Goal: Task Accomplishment & Management: Manage account settings

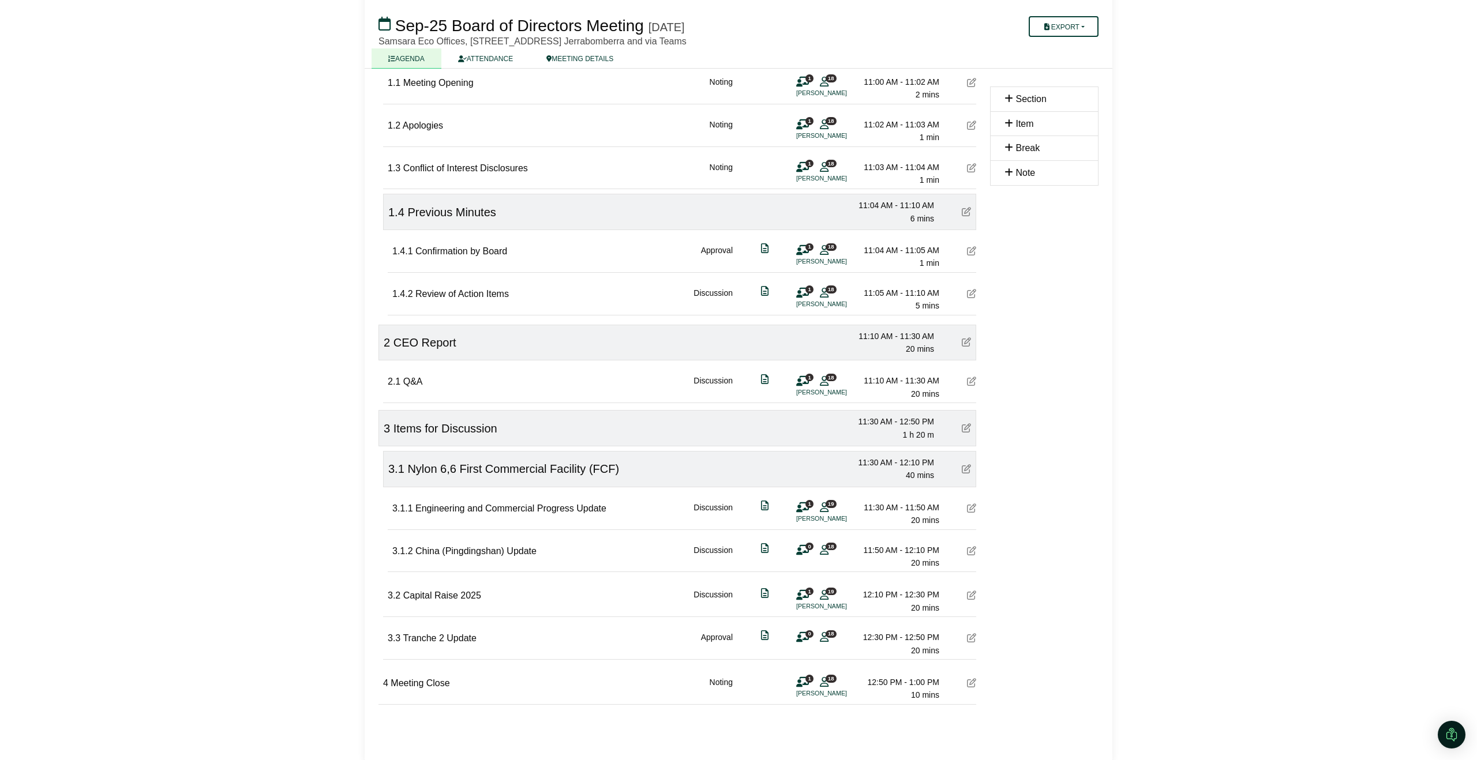
scroll to position [173, 0]
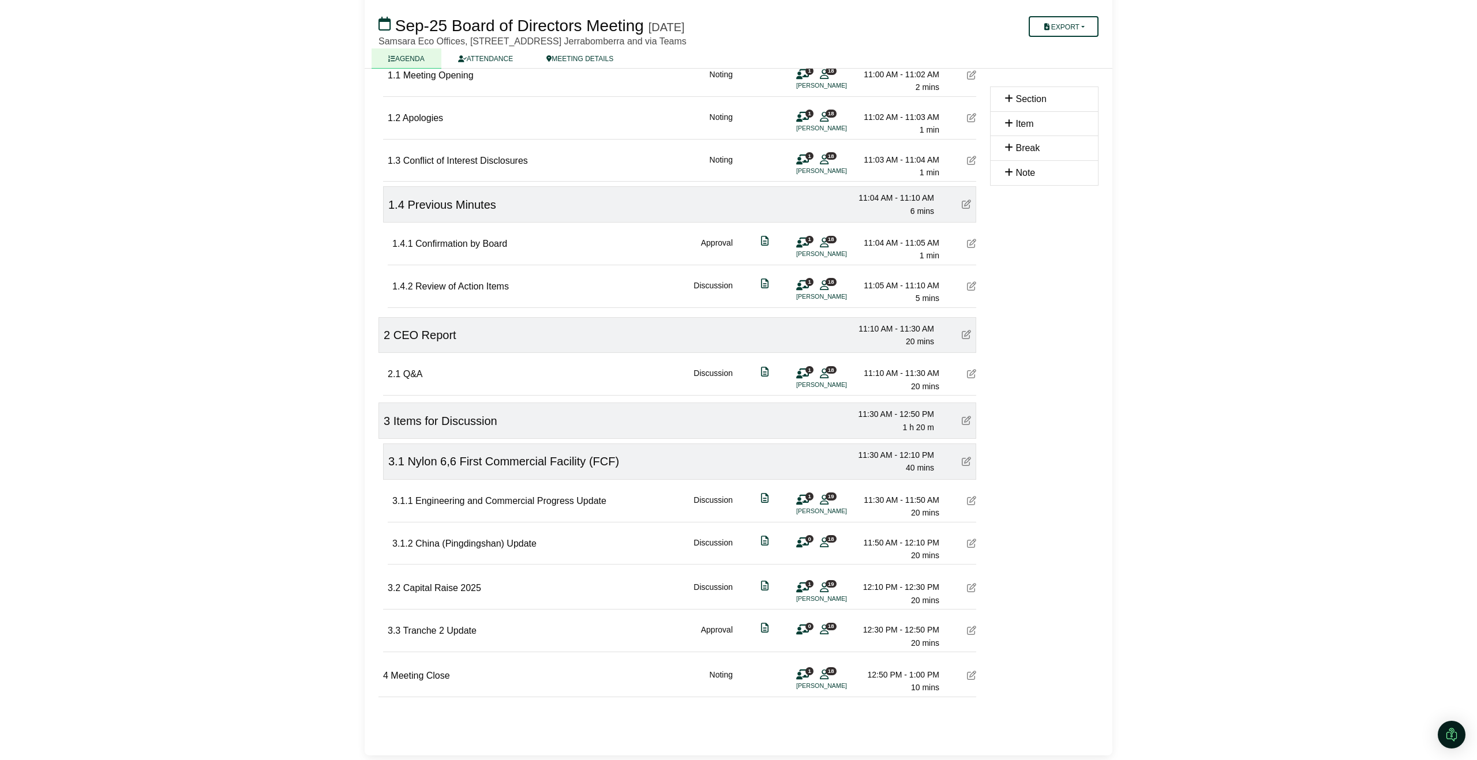
click at [967, 544] on icon at bounding box center [971, 543] width 9 height 9
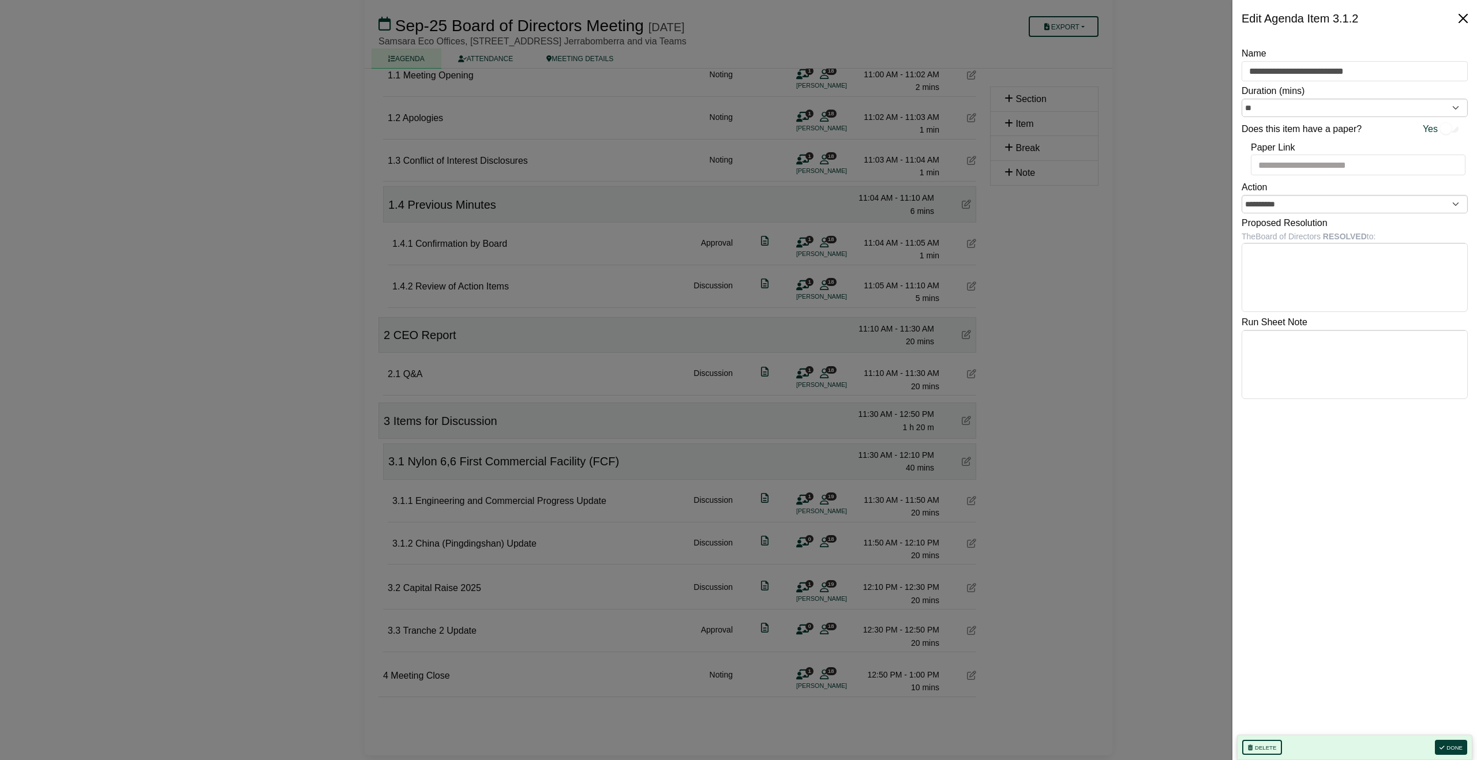
drag, startPoint x: 1466, startPoint y: 14, endPoint x: 1457, endPoint y: 14, distance: 8.7
click at [1466, 14] on button "Close" at bounding box center [1463, 18] width 18 height 18
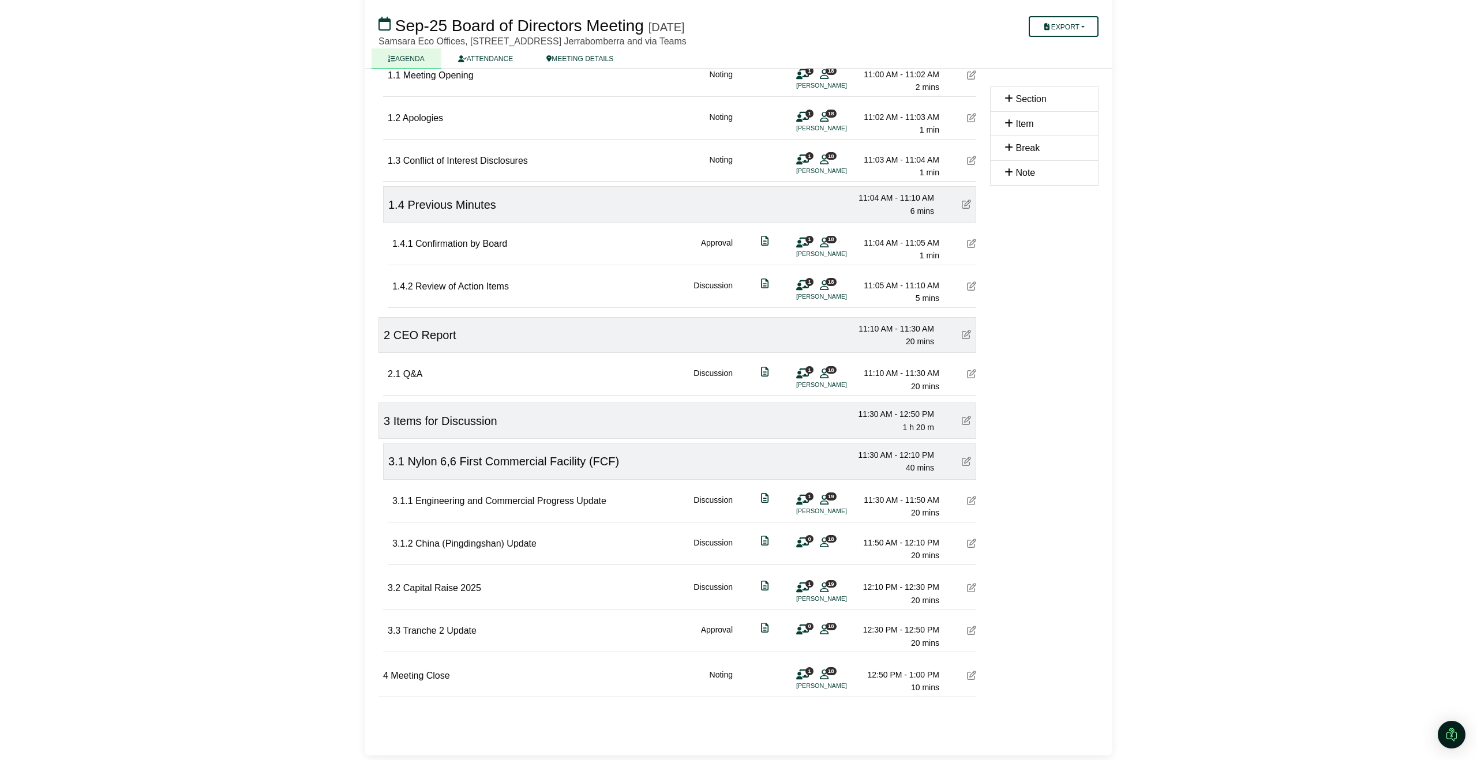
click at [803, 543] on icon at bounding box center [802, 543] width 13 height 1
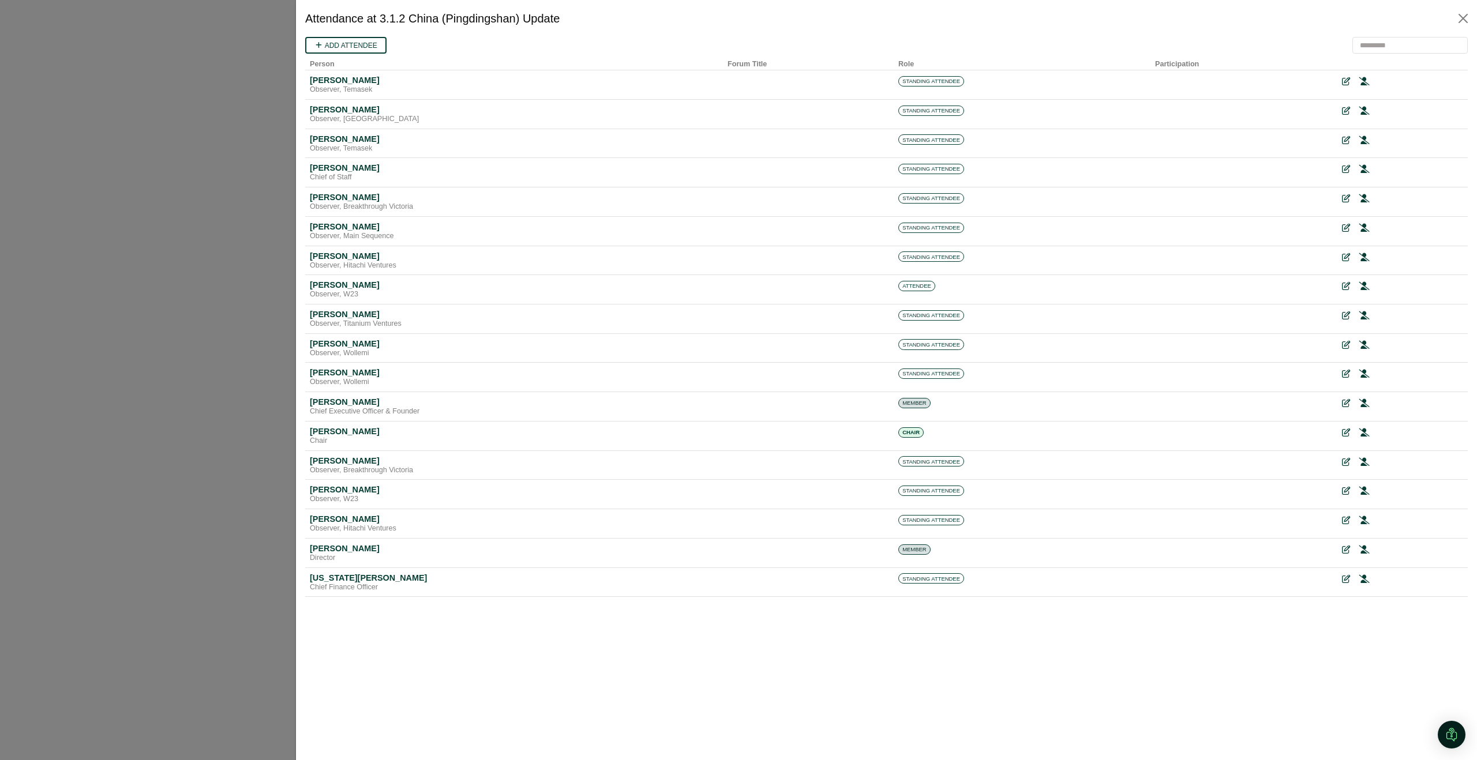
scroll to position [0, 0]
click at [1363, 403] on icon at bounding box center [1364, 404] width 10 height 8
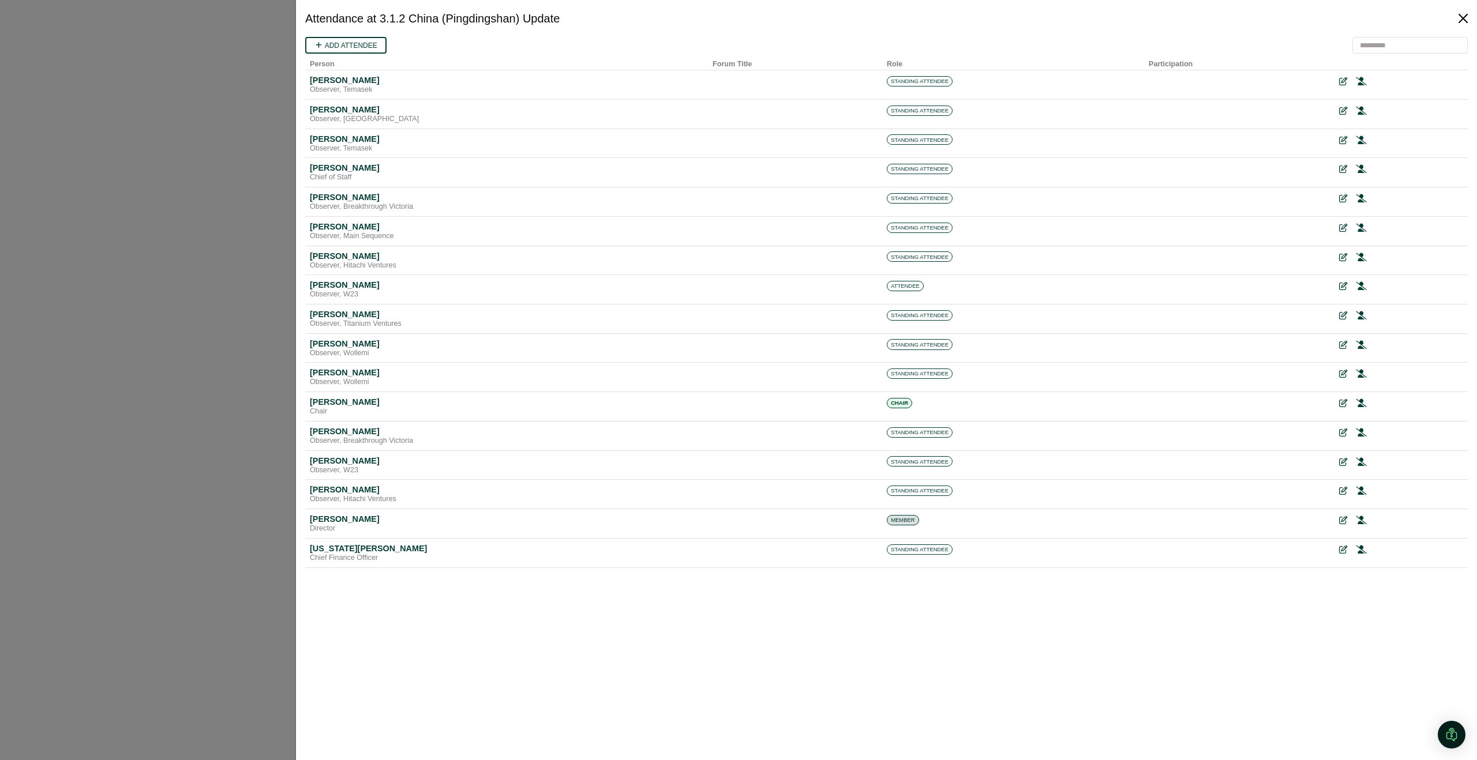
click at [1462, 16] on button "Close" at bounding box center [1463, 18] width 18 height 18
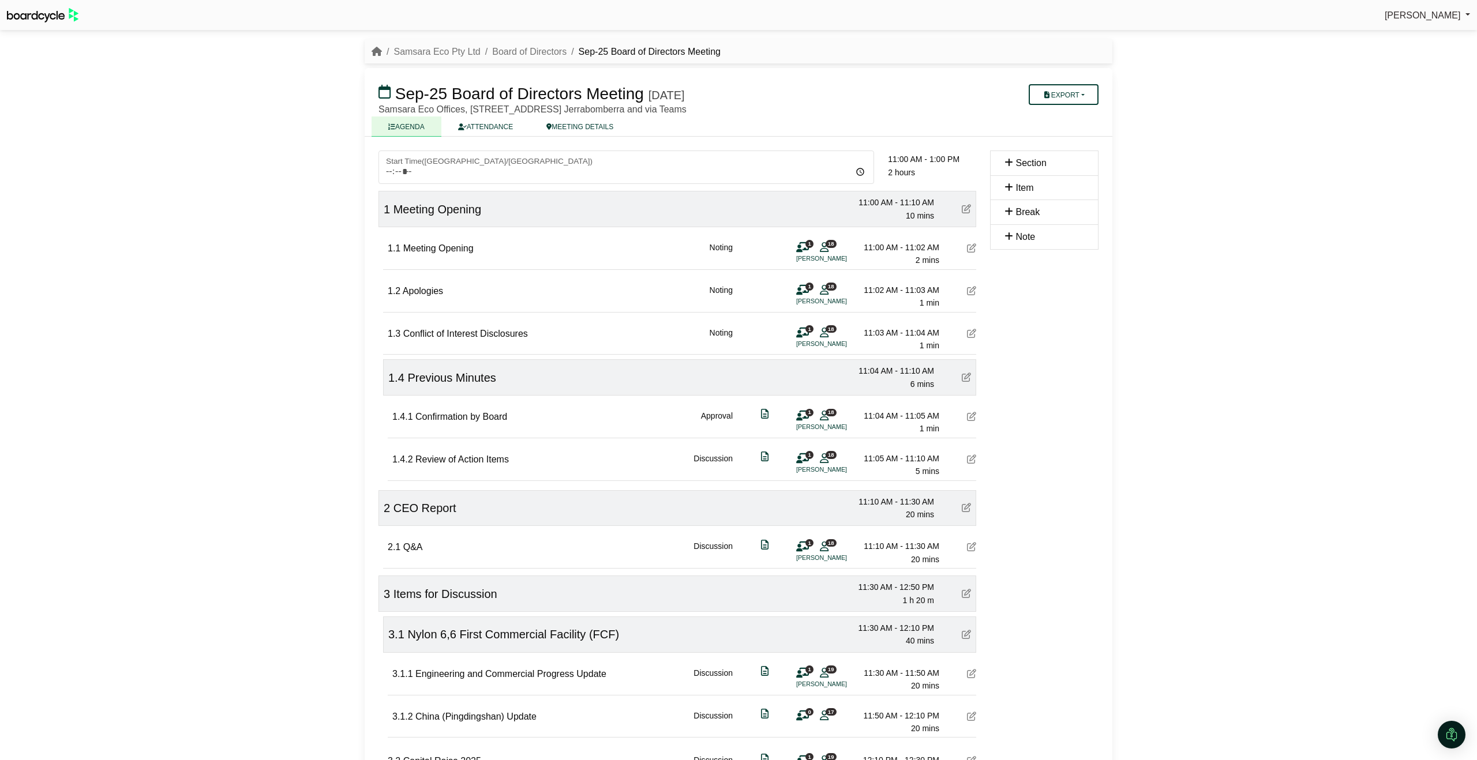
scroll to position [173, 0]
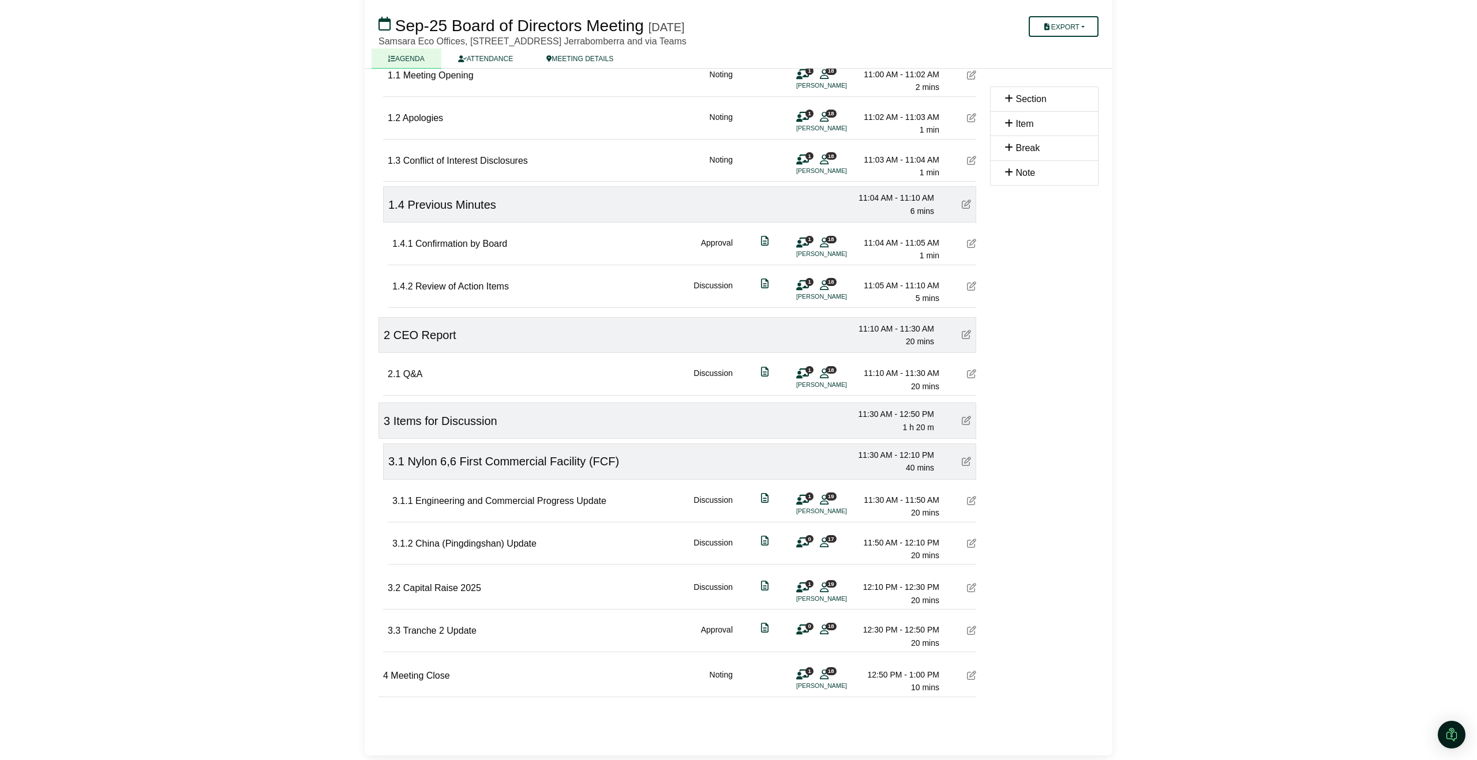
click at [801, 543] on icon at bounding box center [802, 543] width 13 height 1
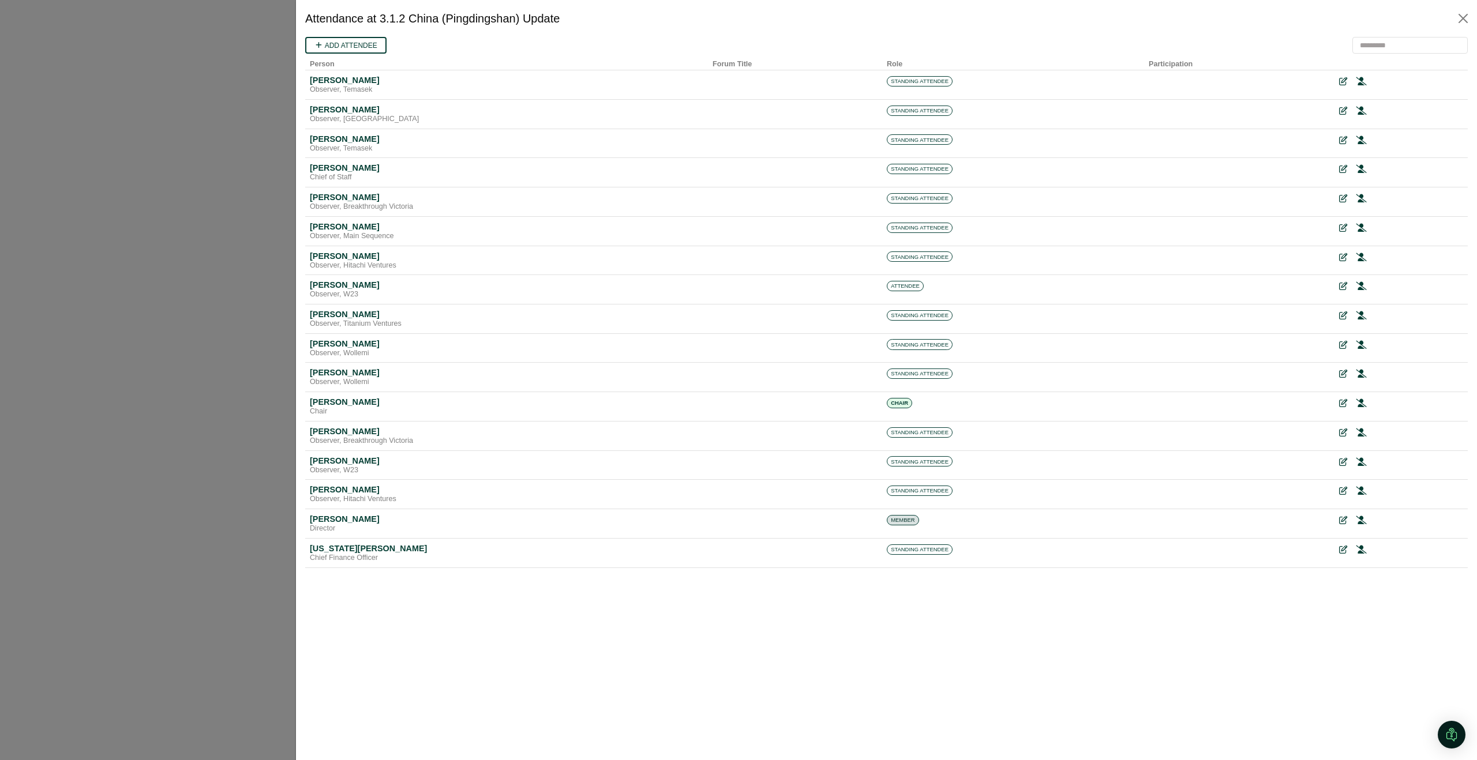
scroll to position [0, 0]
click at [1407, 49] on input "search" at bounding box center [1409, 45] width 115 height 17
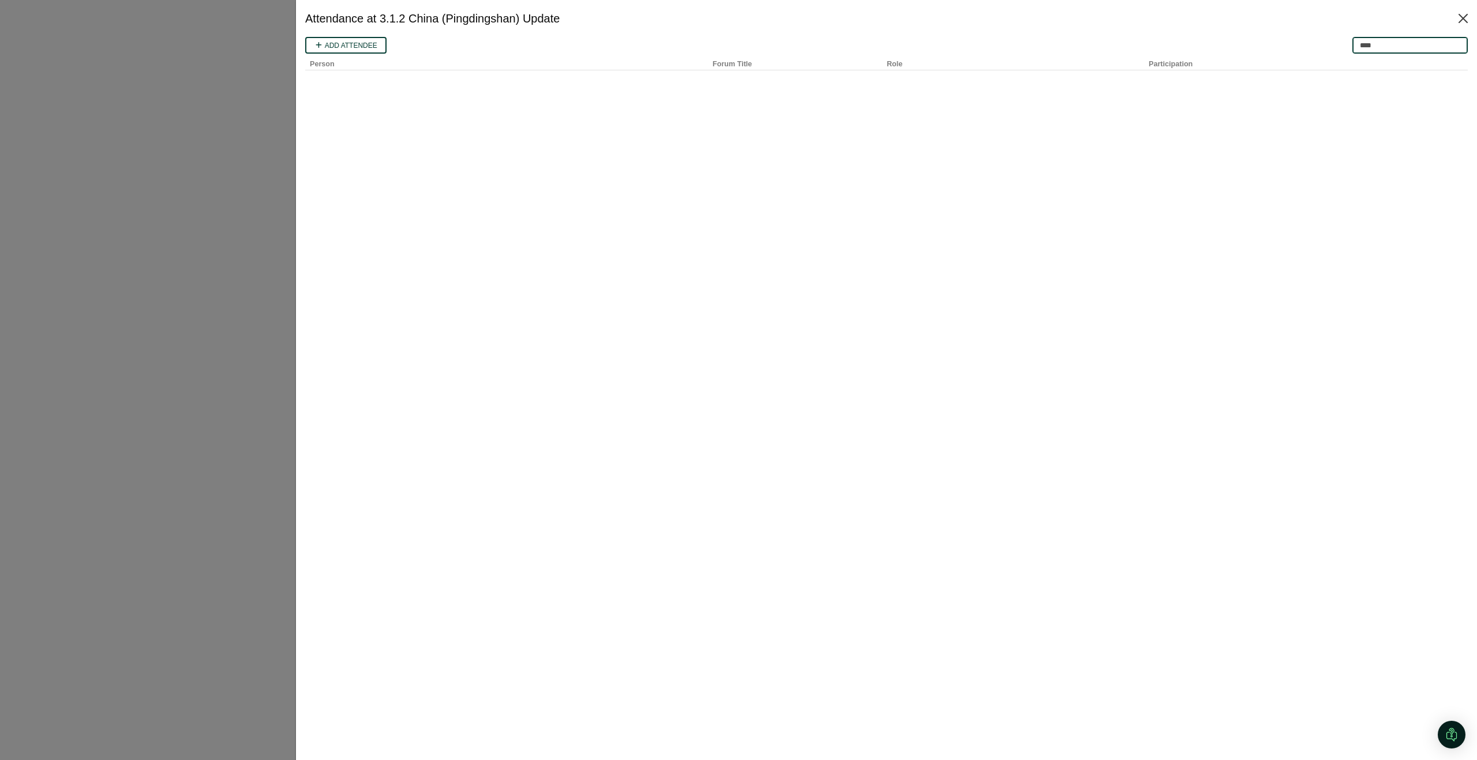
type input "****"
click at [1460, 17] on button "Close" at bounding box center [1463, 18] width 18 height 18
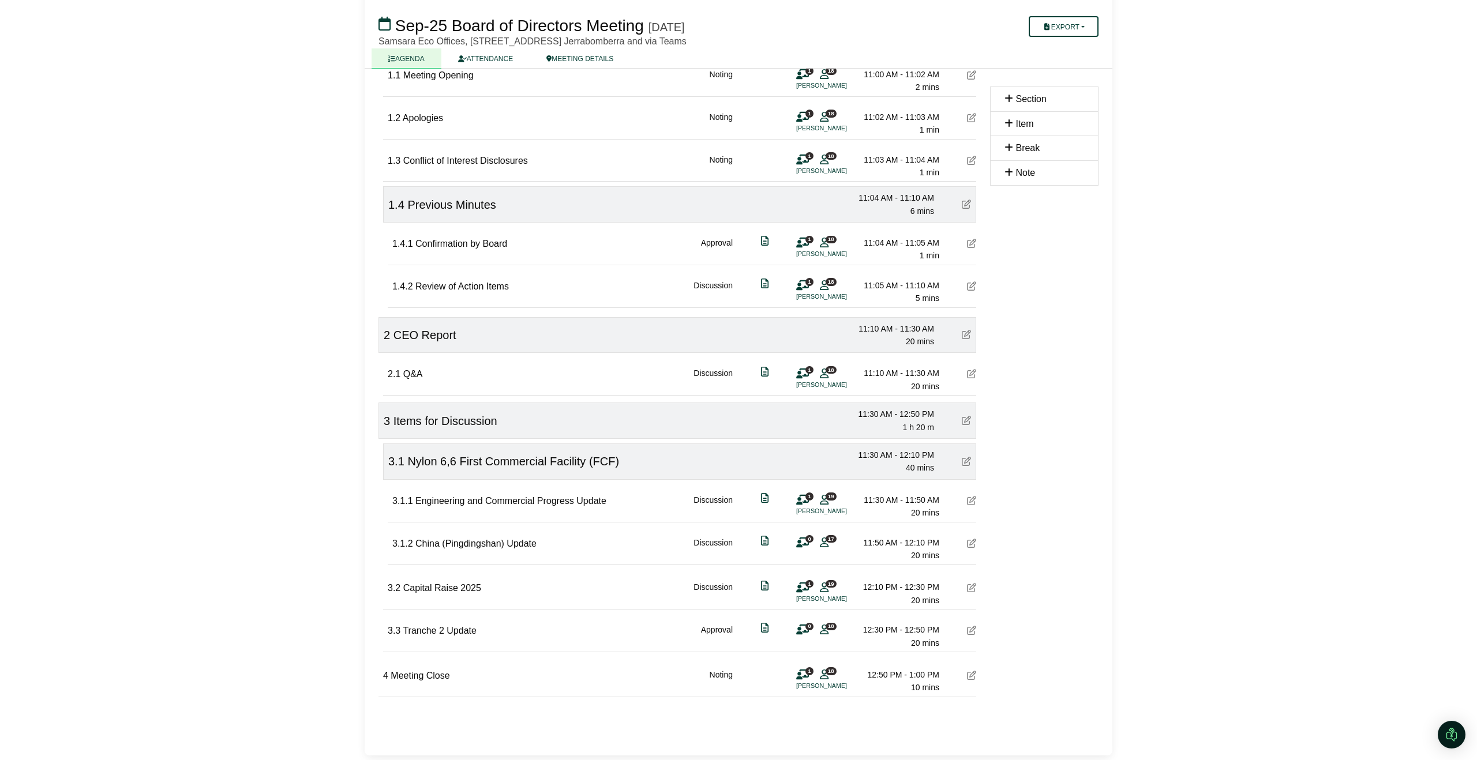
scroll to position [170, 0]
click at [972, 547] on icon at bounding box center [971, 546] width 9 height 9
click at [823, 546] on icon at bounding box center [824, 545] width 9 height 1
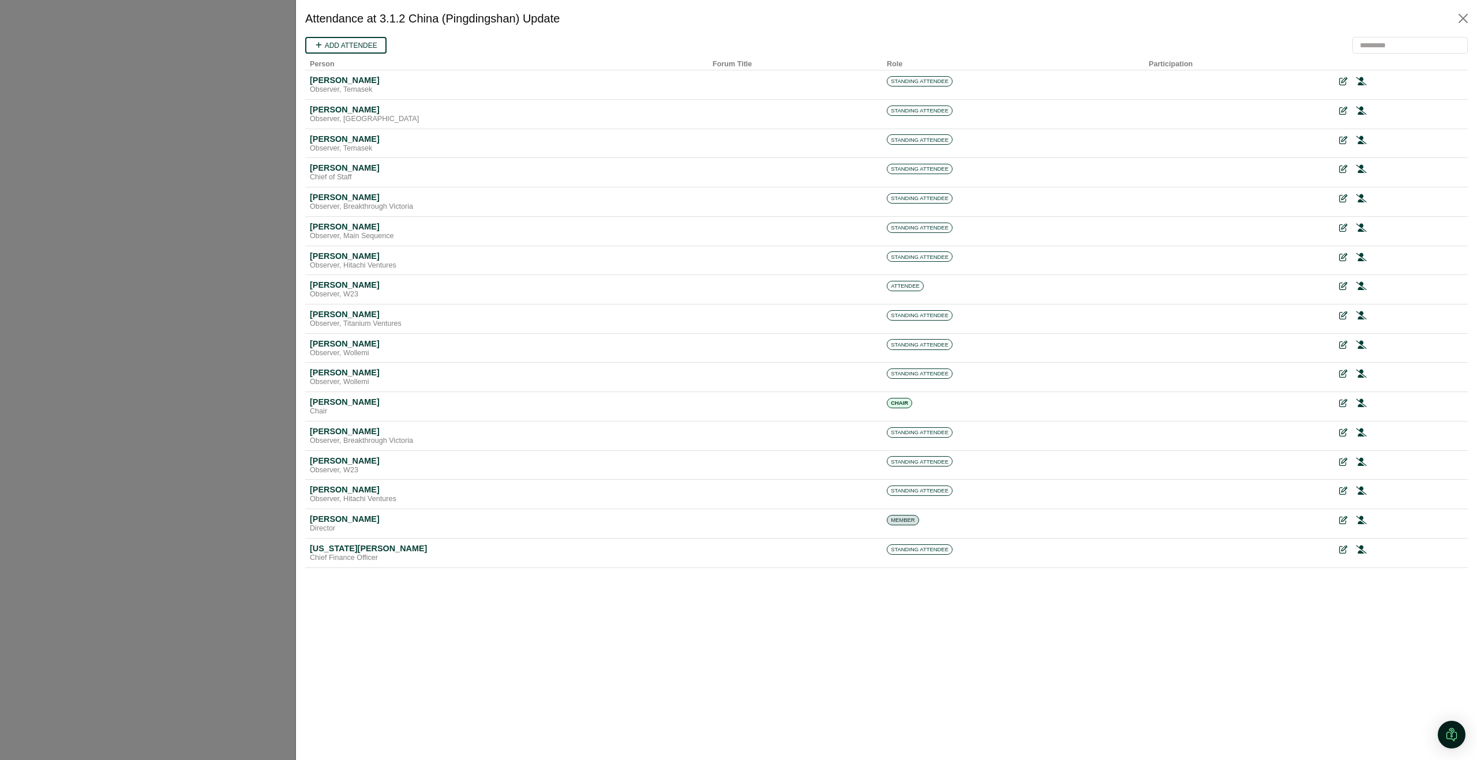
scroll to position [0, 0]
click at [1462, 18] on button "Close" at bounding box center [1463, 18] width 18 height 18
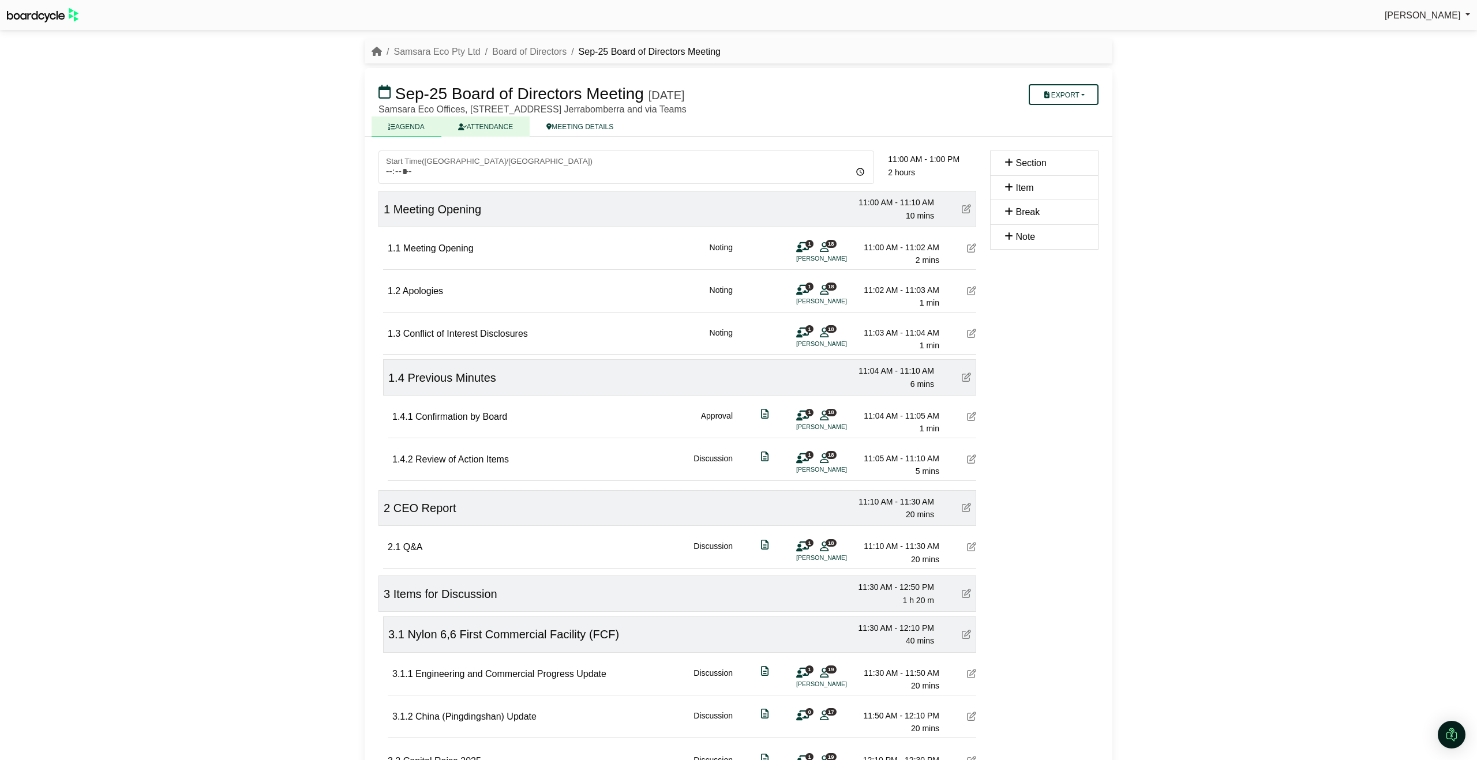
click at [499, 126] on link "ATTENDANCE" at bounding box center [485, 127] width 88 height 20
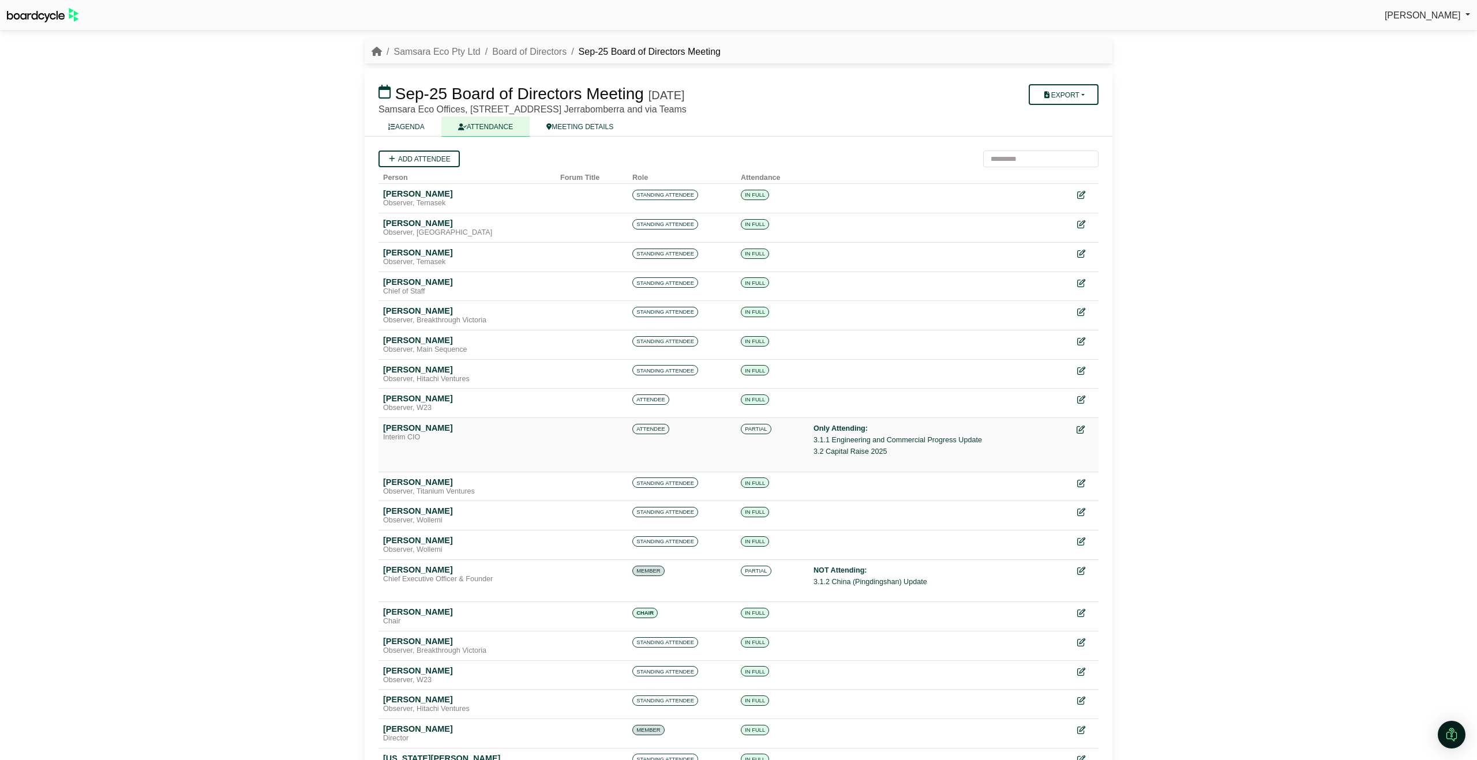
click at [1078, 428] on icon at bounding box center [1081, 430] width 8 height 8
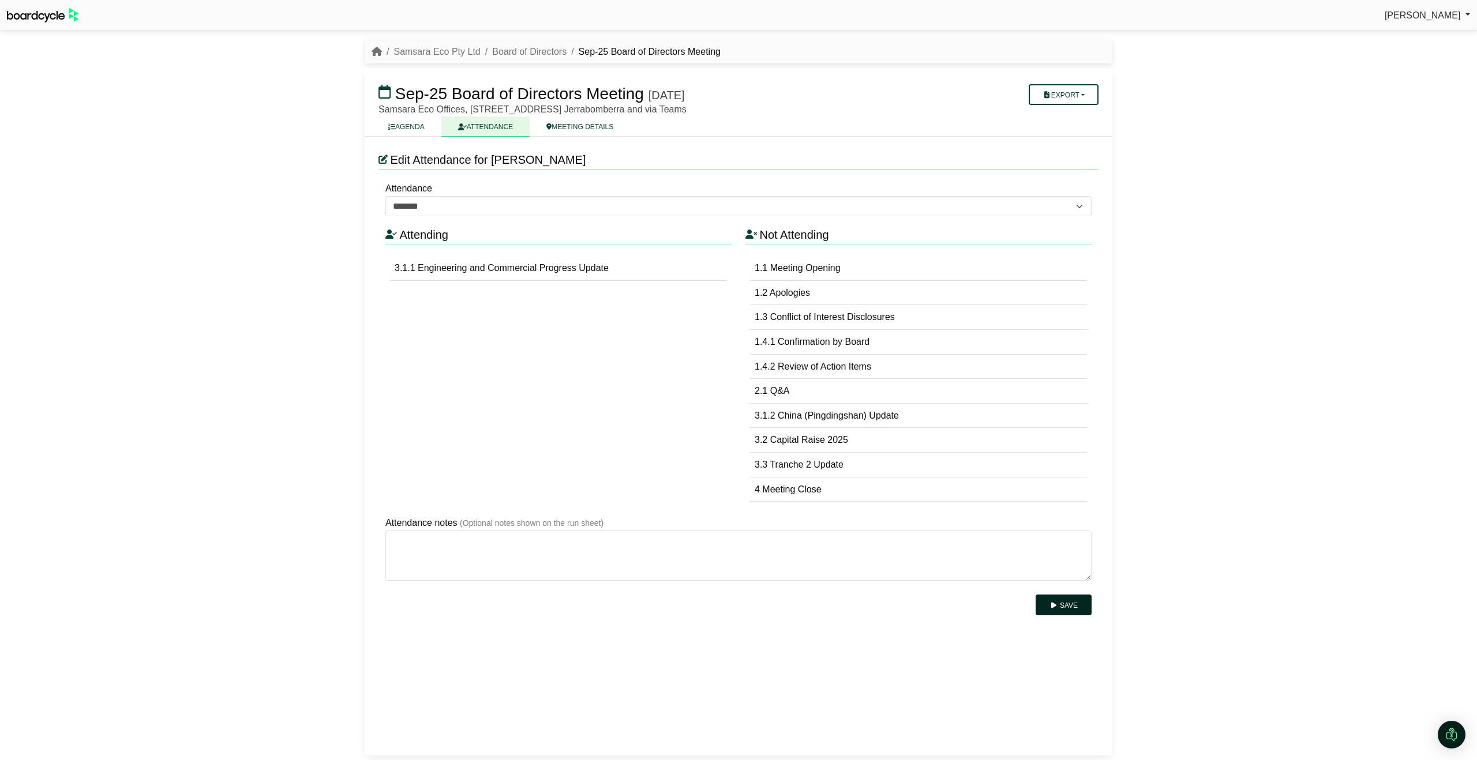
click at [1075, 606] on button "Save" at bounding box center [1064, 605] width 56 height 21
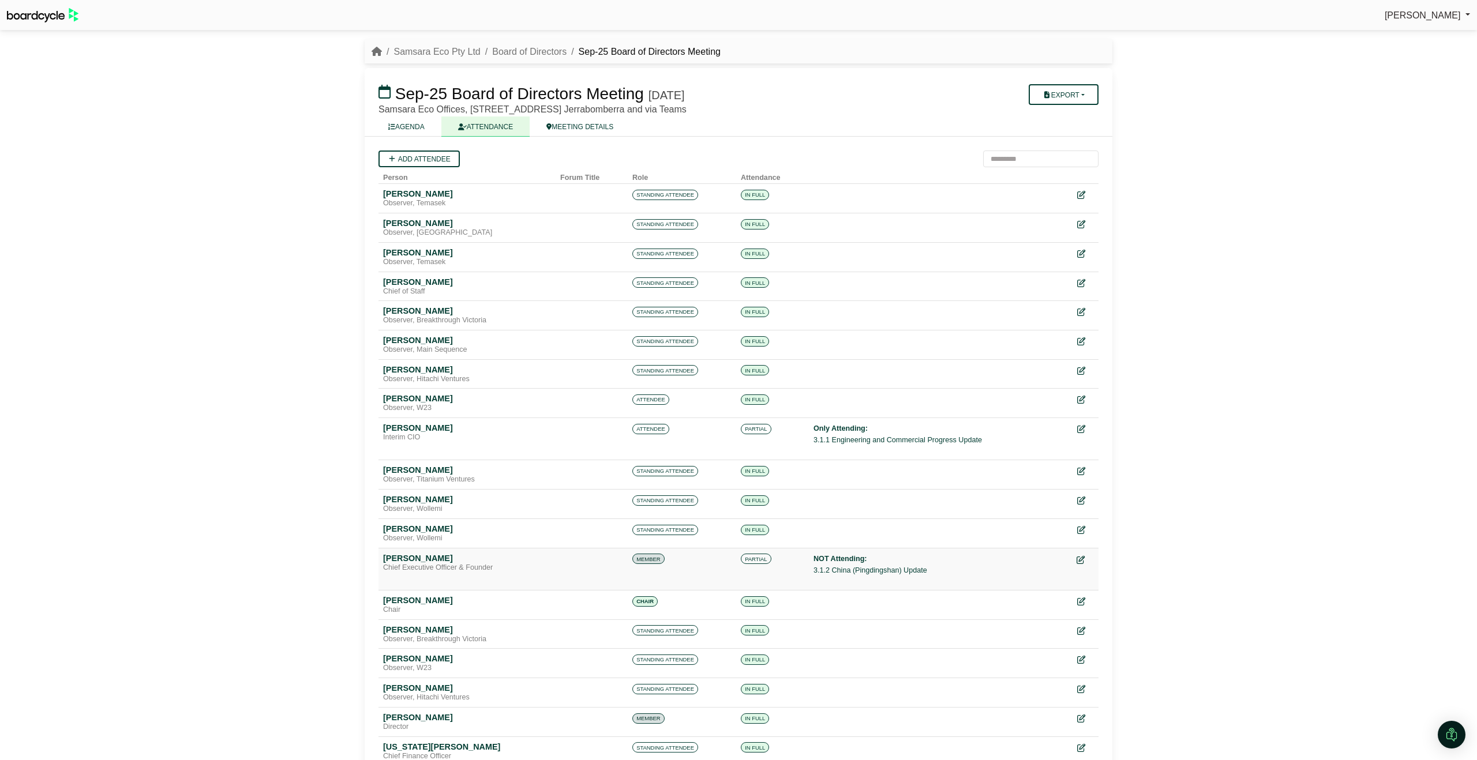
click at [1082, 557] on icon at bounding box center [1081, 560] width 8 height 8
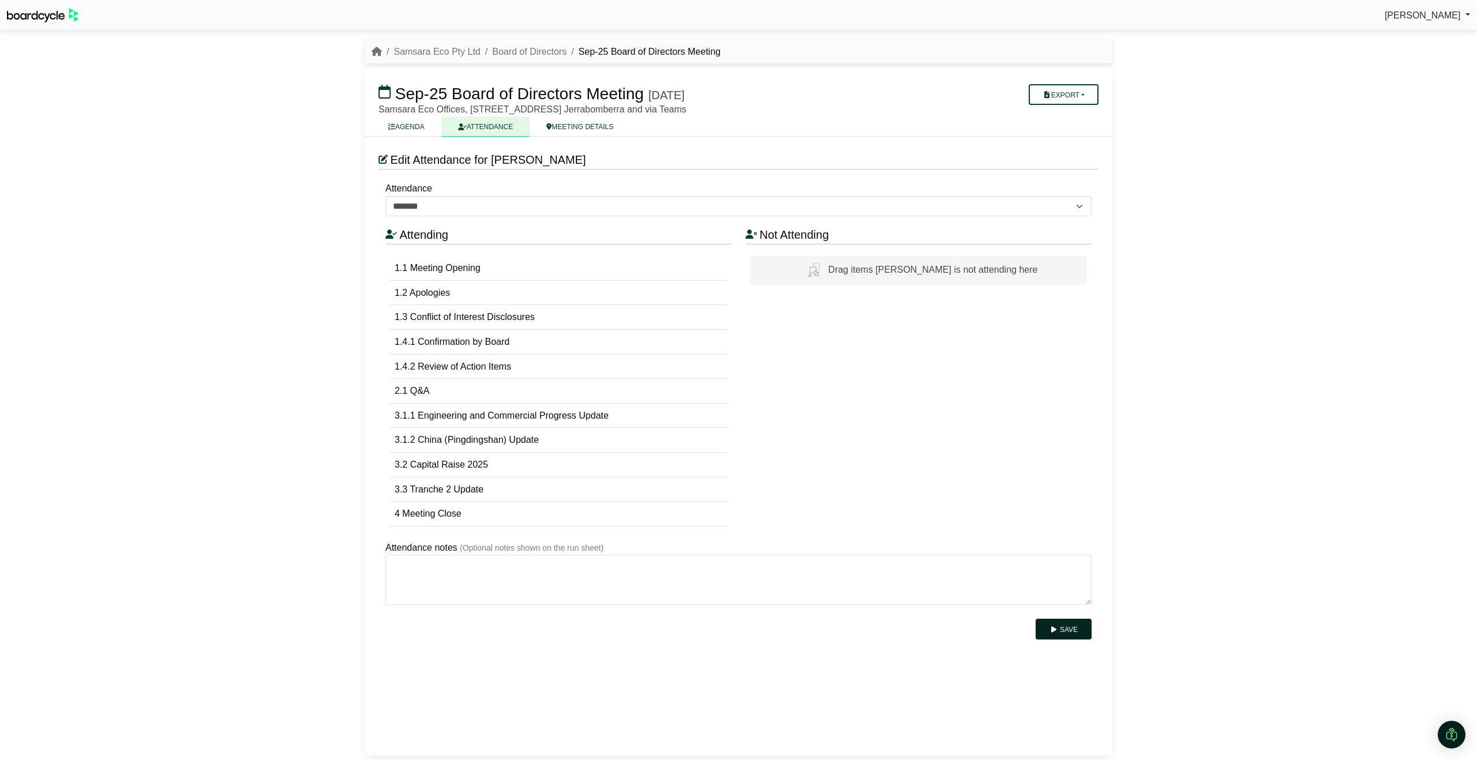
click at [1072, 627] on button "Save" at bounding box center [1064, 629] width 56 height 21
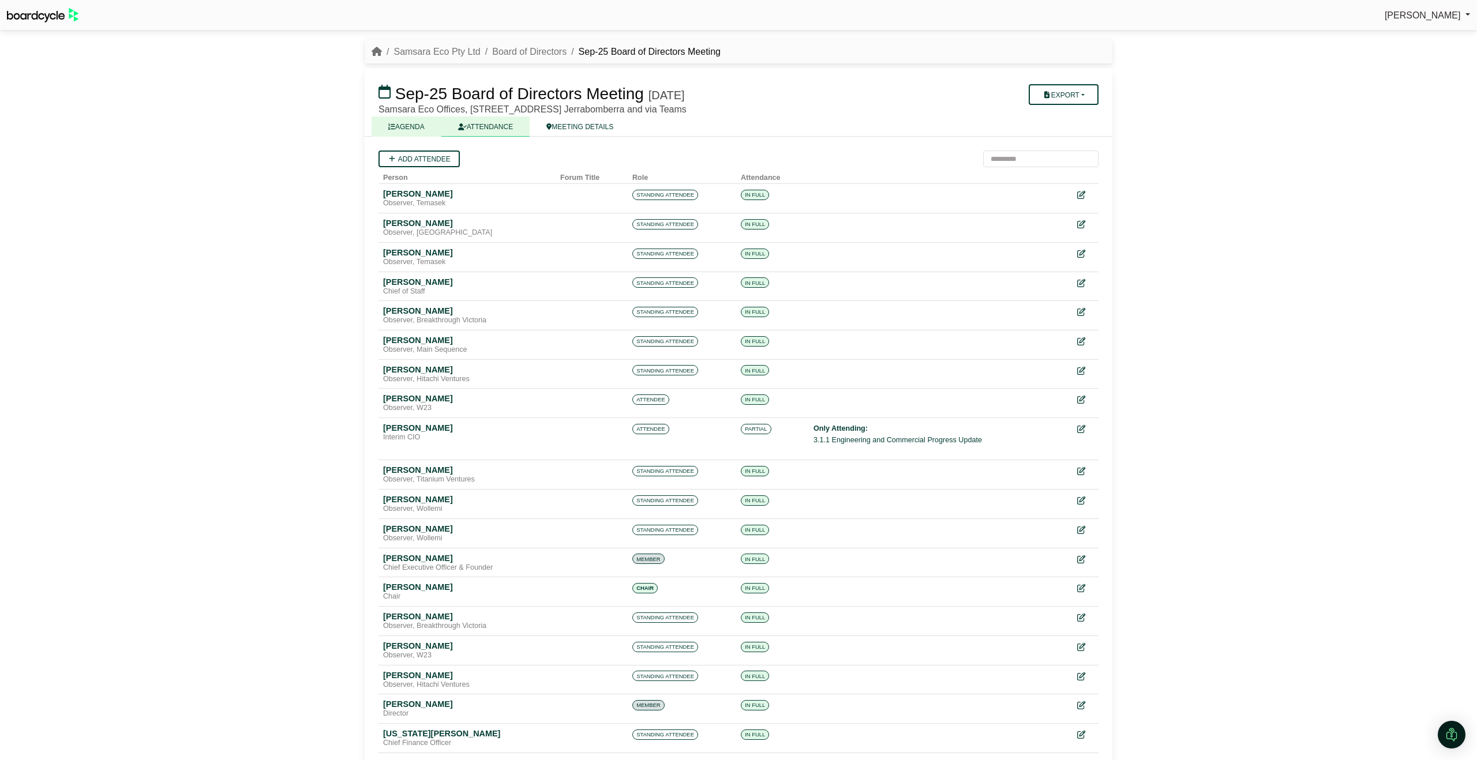
click at [416, 126] on link "AGENDA" at bounding box center [407, 127] width 70 height 20
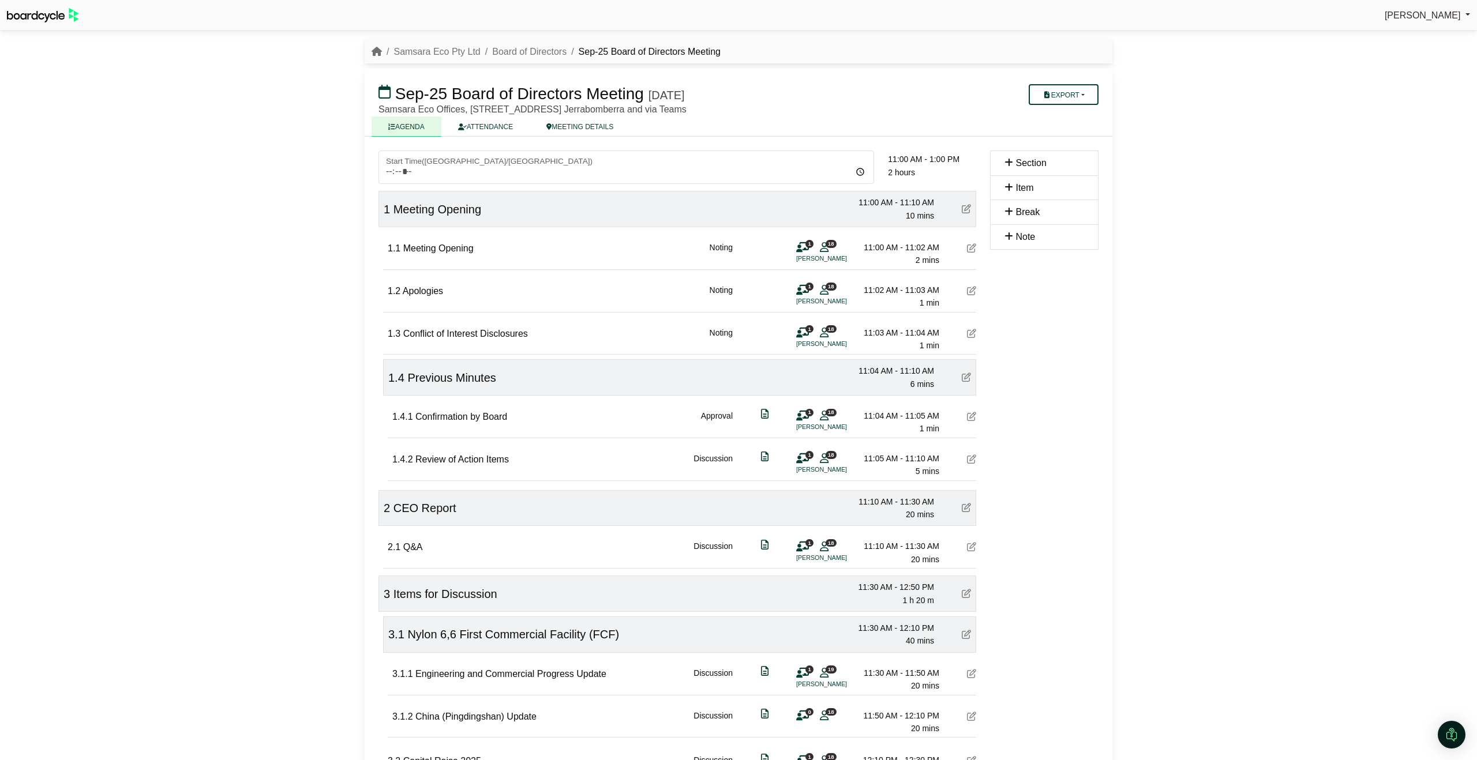
scroll to position [173, 0]
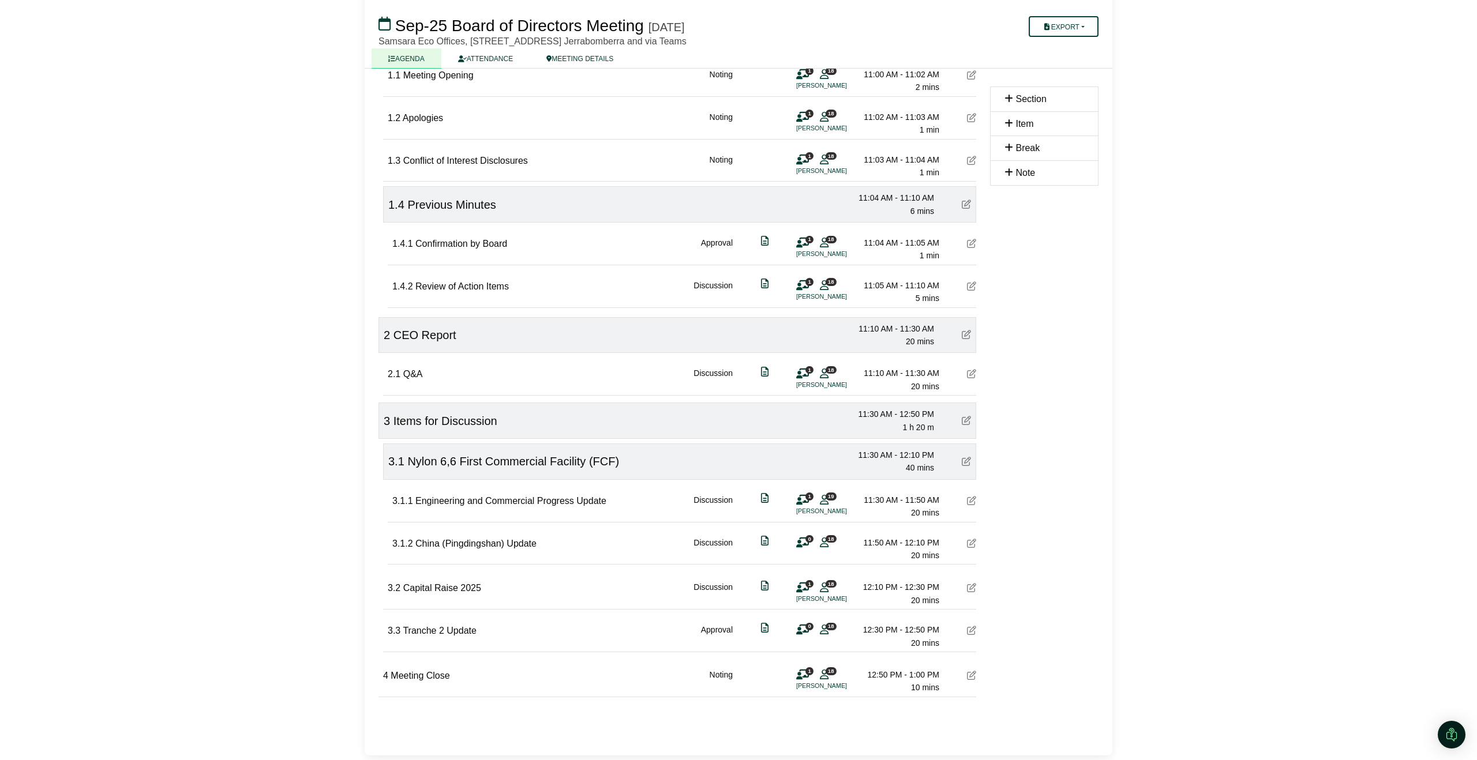
click at [801, 543] on icon at bounding box center [802, 543] width 13 height 1
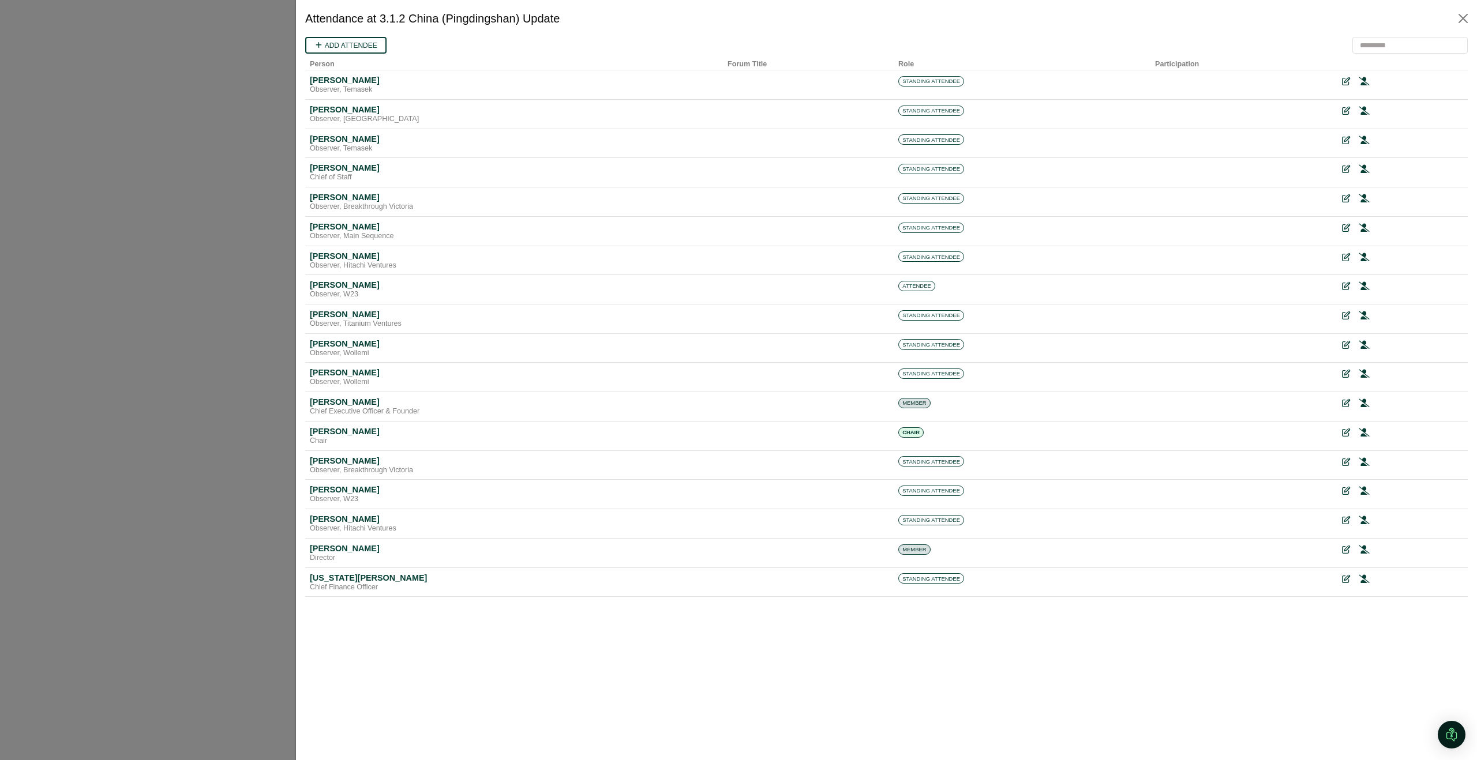
scroll to position [0, 0]
click at [912, 405] on span "MEMBER" at bounding box center [914, 403] width 32 height 10
click at [1341, 403] on icon at bounding box center [1345, 404] width 8 height 8
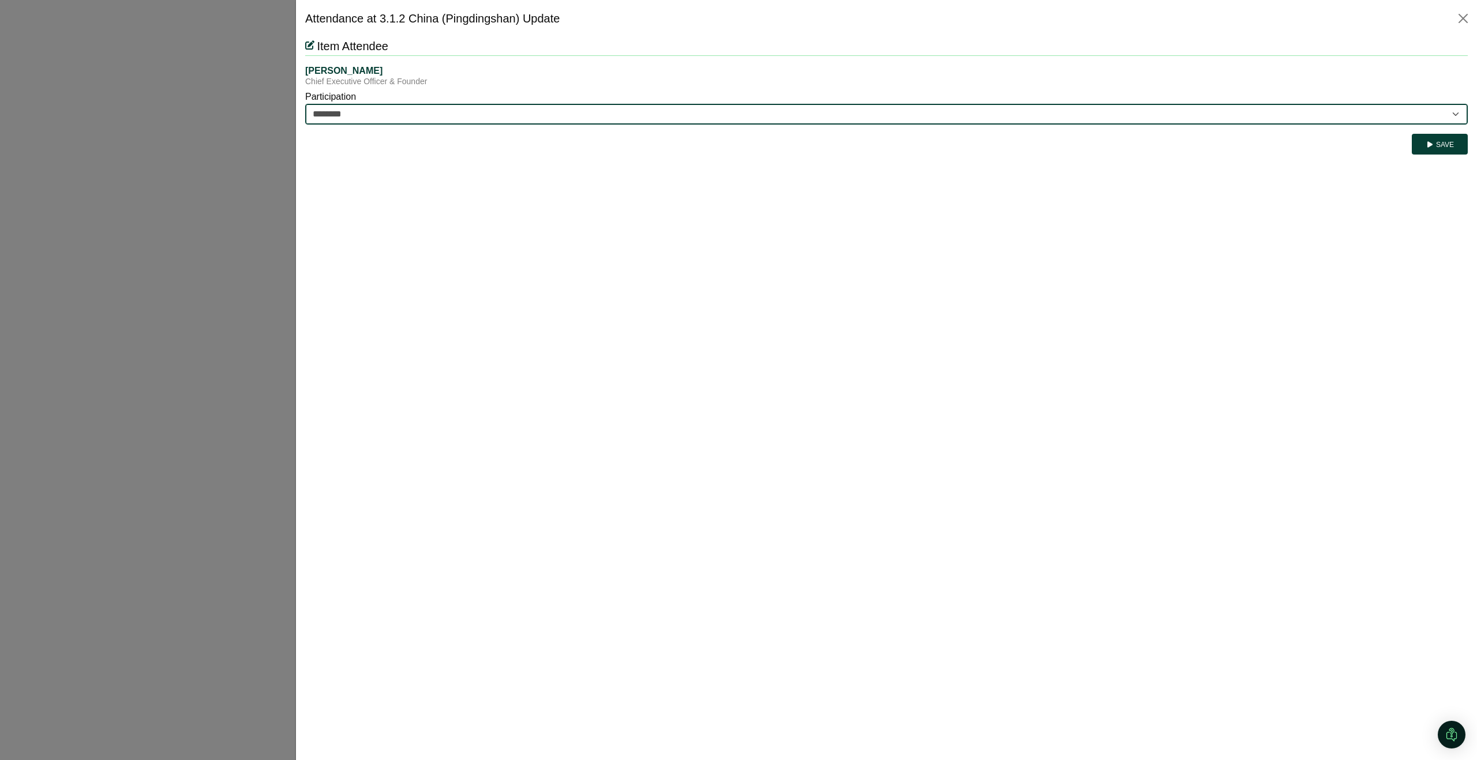
click at [359, 113] on select "********* ********" at bounding box center [886, 114] width 1162 height 21
select select "*********"
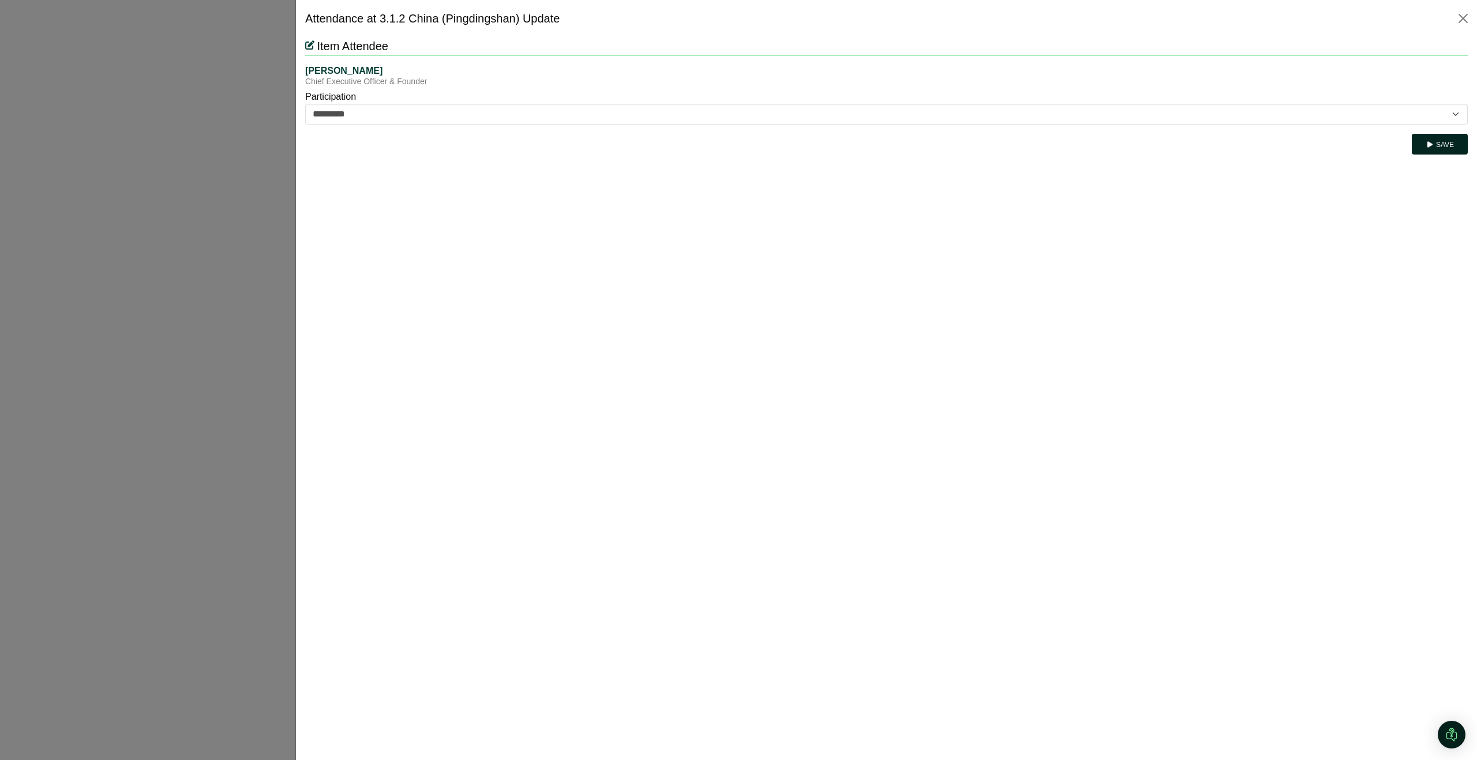
click at [1436, 149] on button "Save" at bounding box center [1440, 144] width 56 height 21
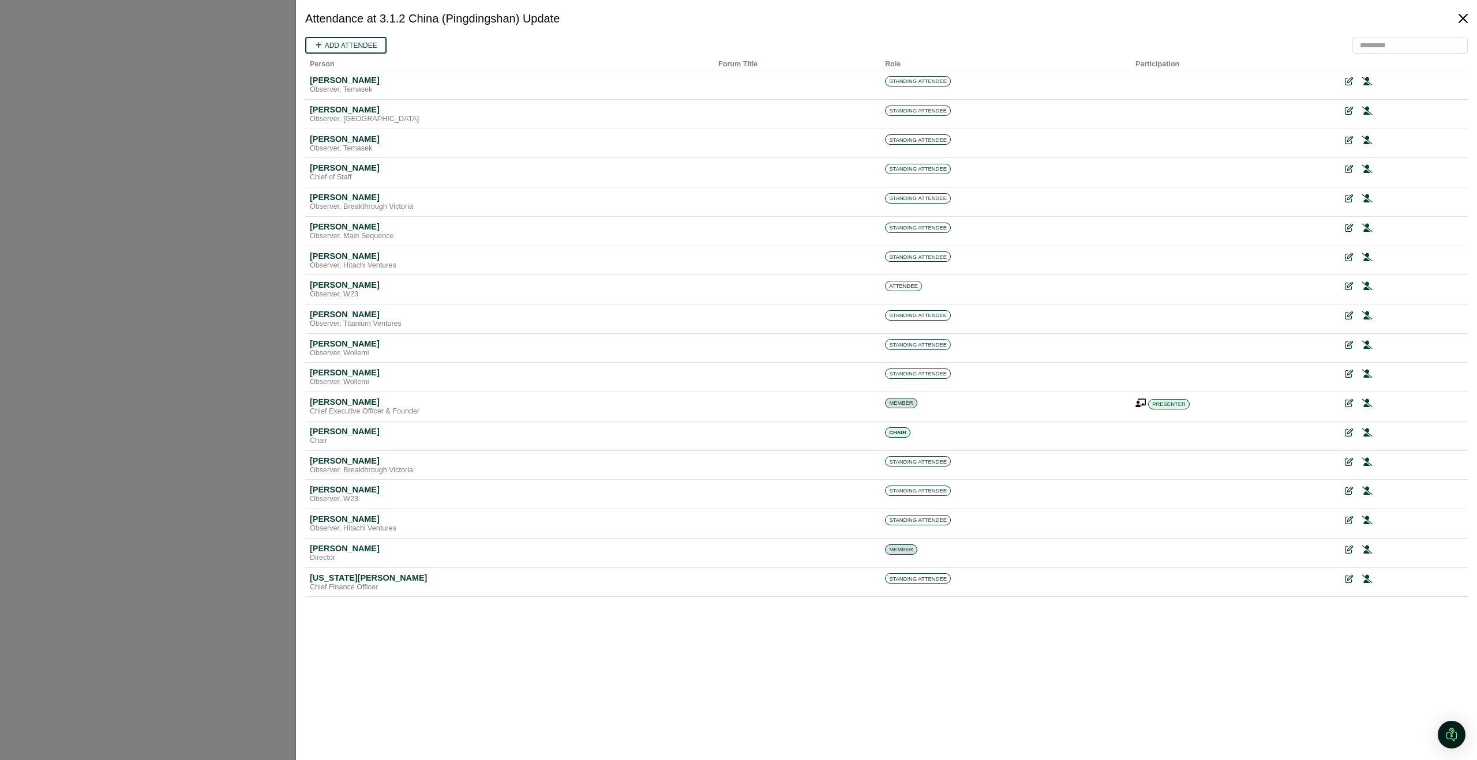
click at [1467, 17] on button "Close" at bounding box center [1463, 18] width 18 height 18
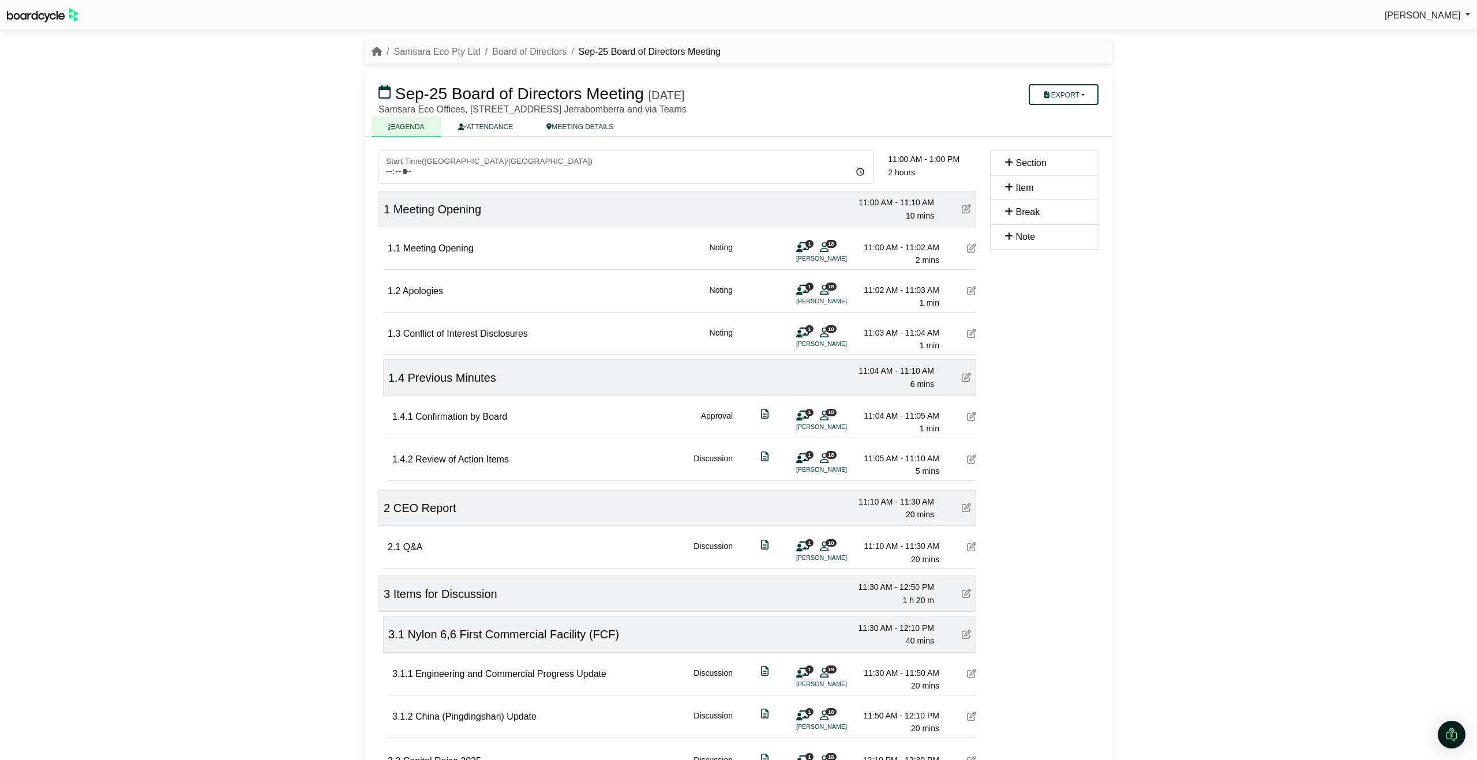
scroll to position [173, 0]
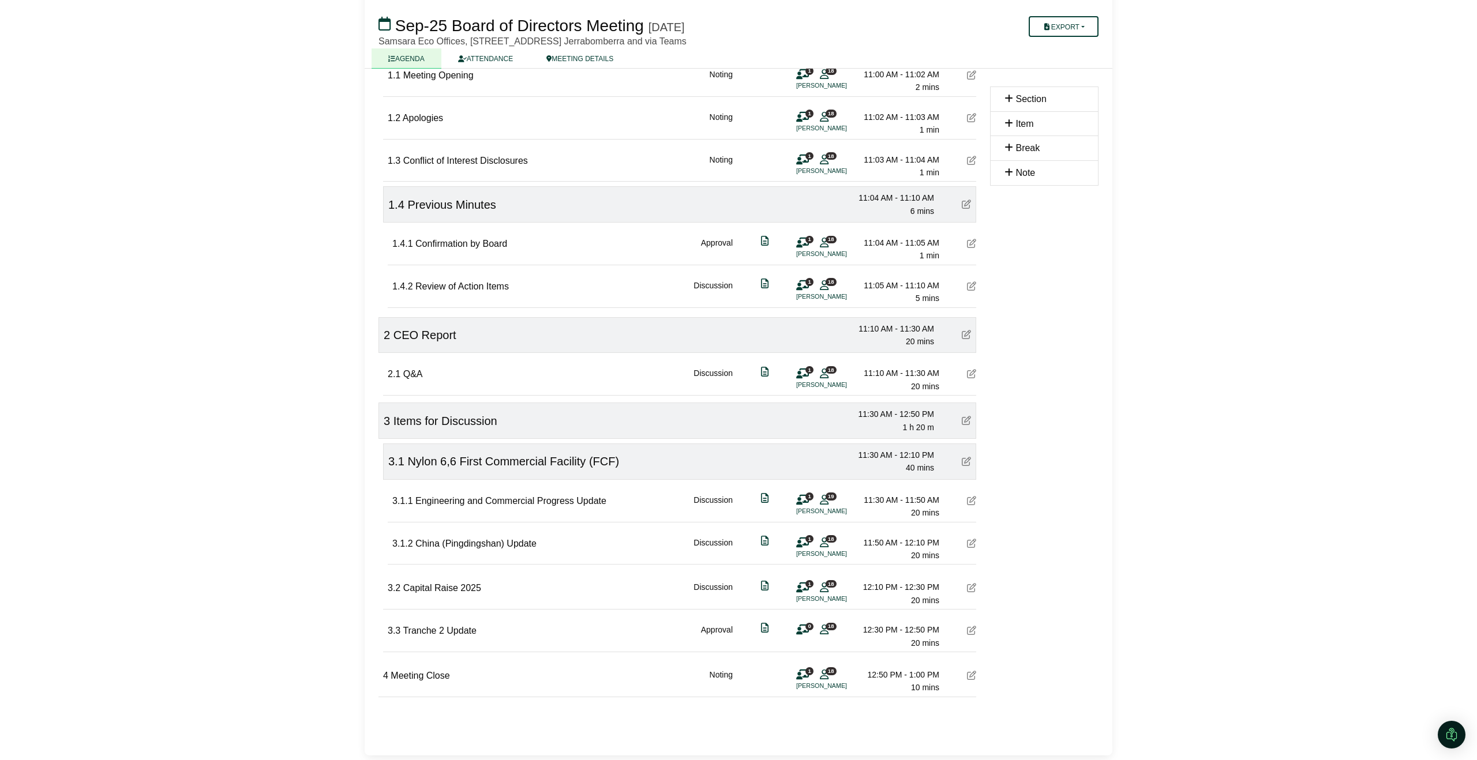
click at [802, 598] on li "[PERSON_NAME]" at bounding box center [839, 599] width 87 height 10
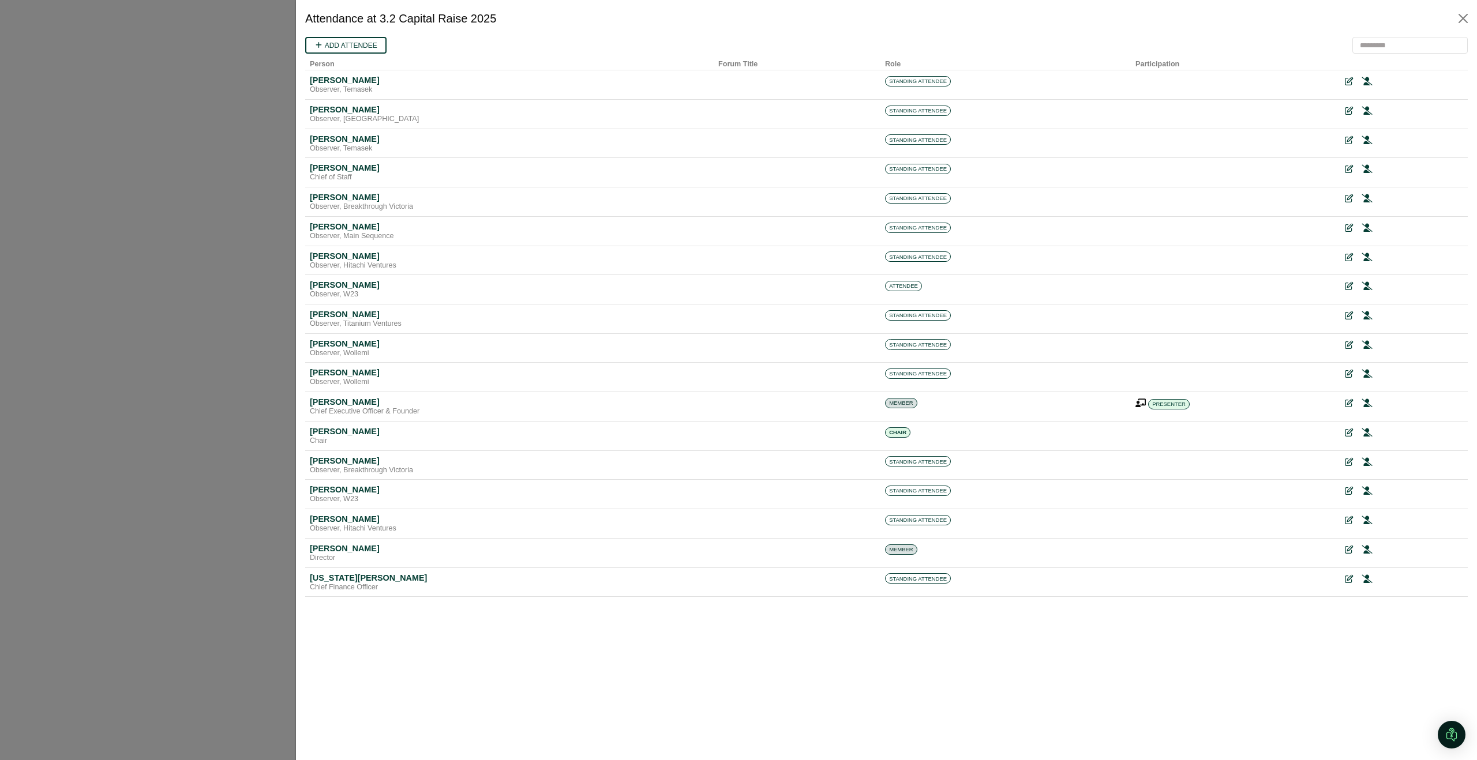
scroll to position [0, 0]
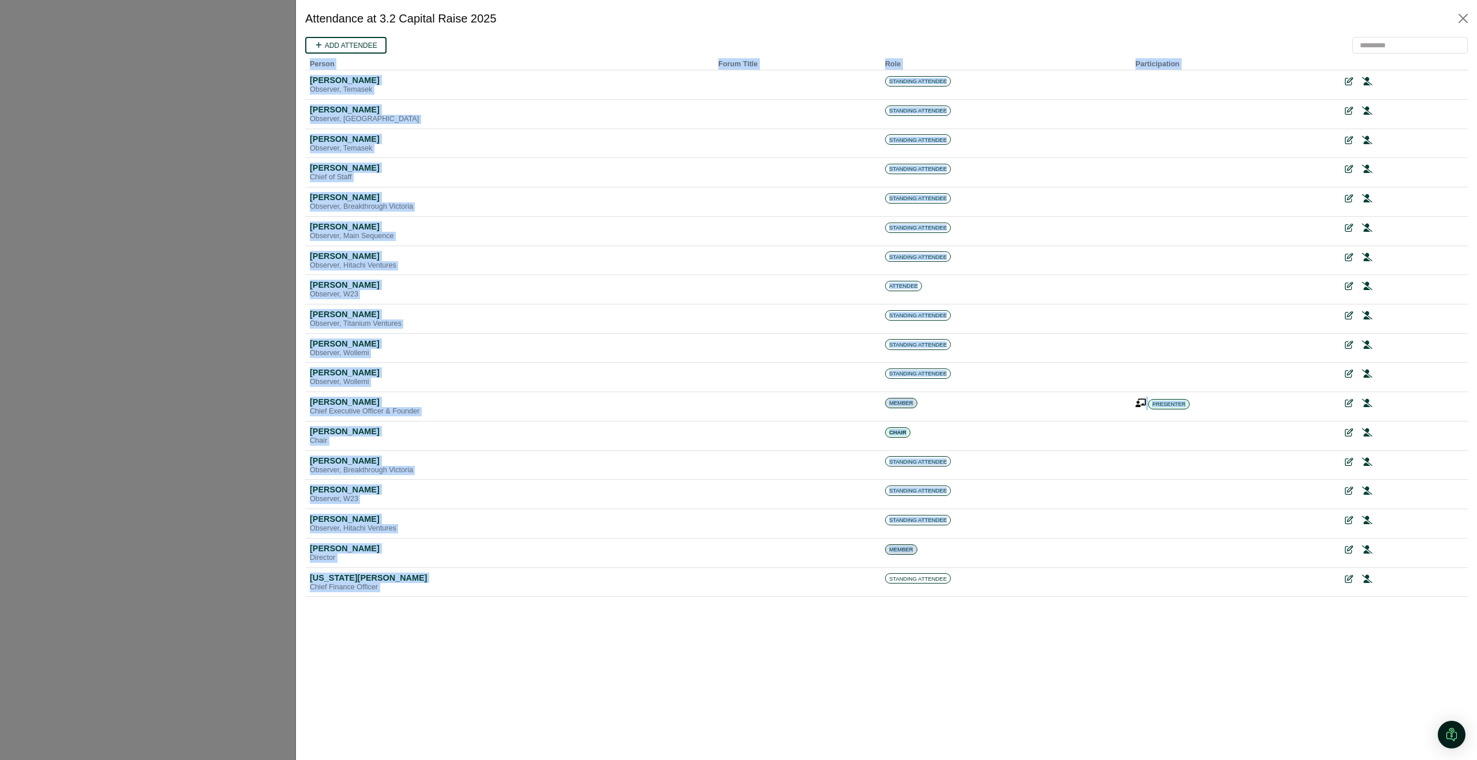
click at [960, 606] on html "Add attendee Person Forum Title Role Participation [PERSON_NAME] Observer, [GEO…" at bounding box center [886, 321] width 1162 height 569
click at [1347, 581] on icon at bounding box center [1348, 579] width 8 height 8
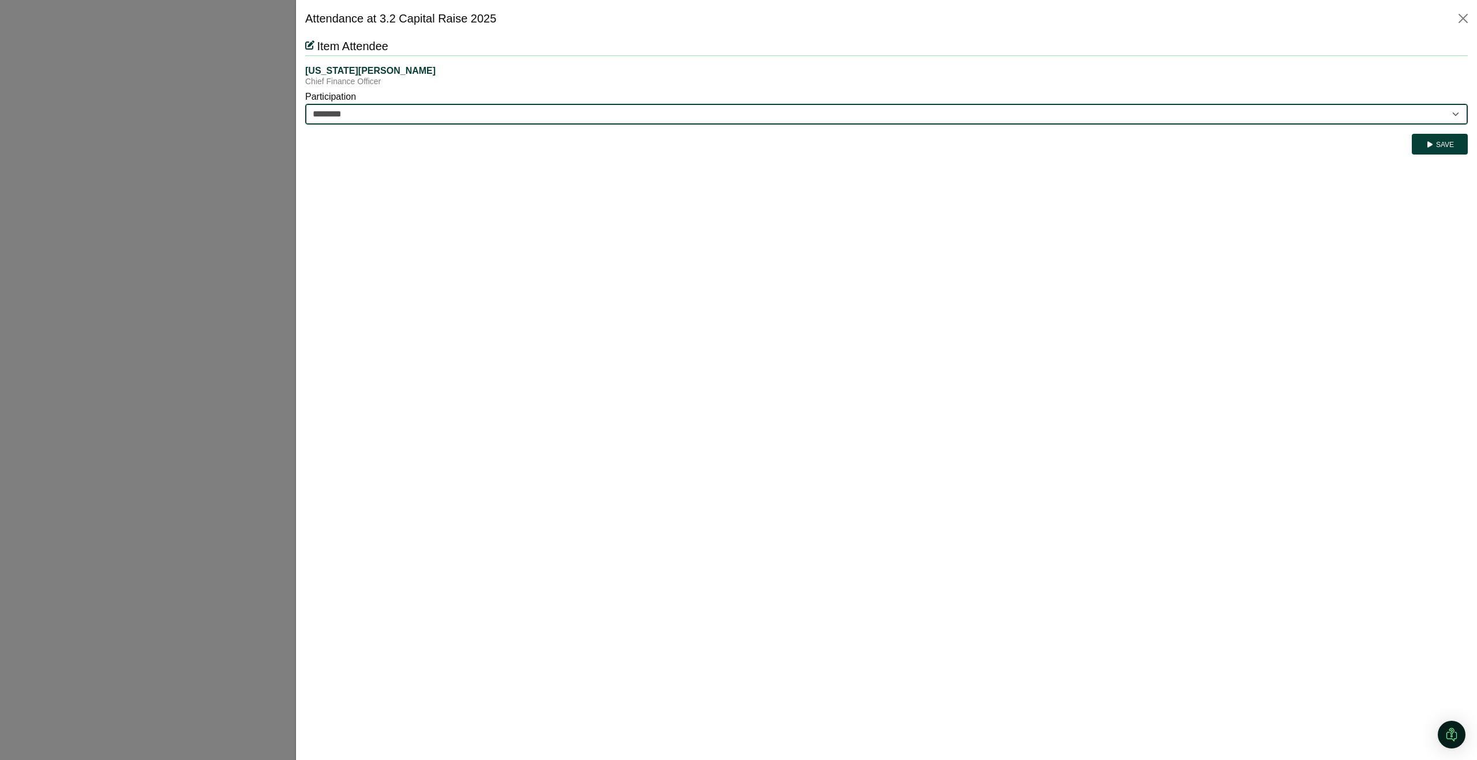
click at [462, 119] on select "********* ********" at bounding box center [886, 114] width 1162 height 21
select select "*********"
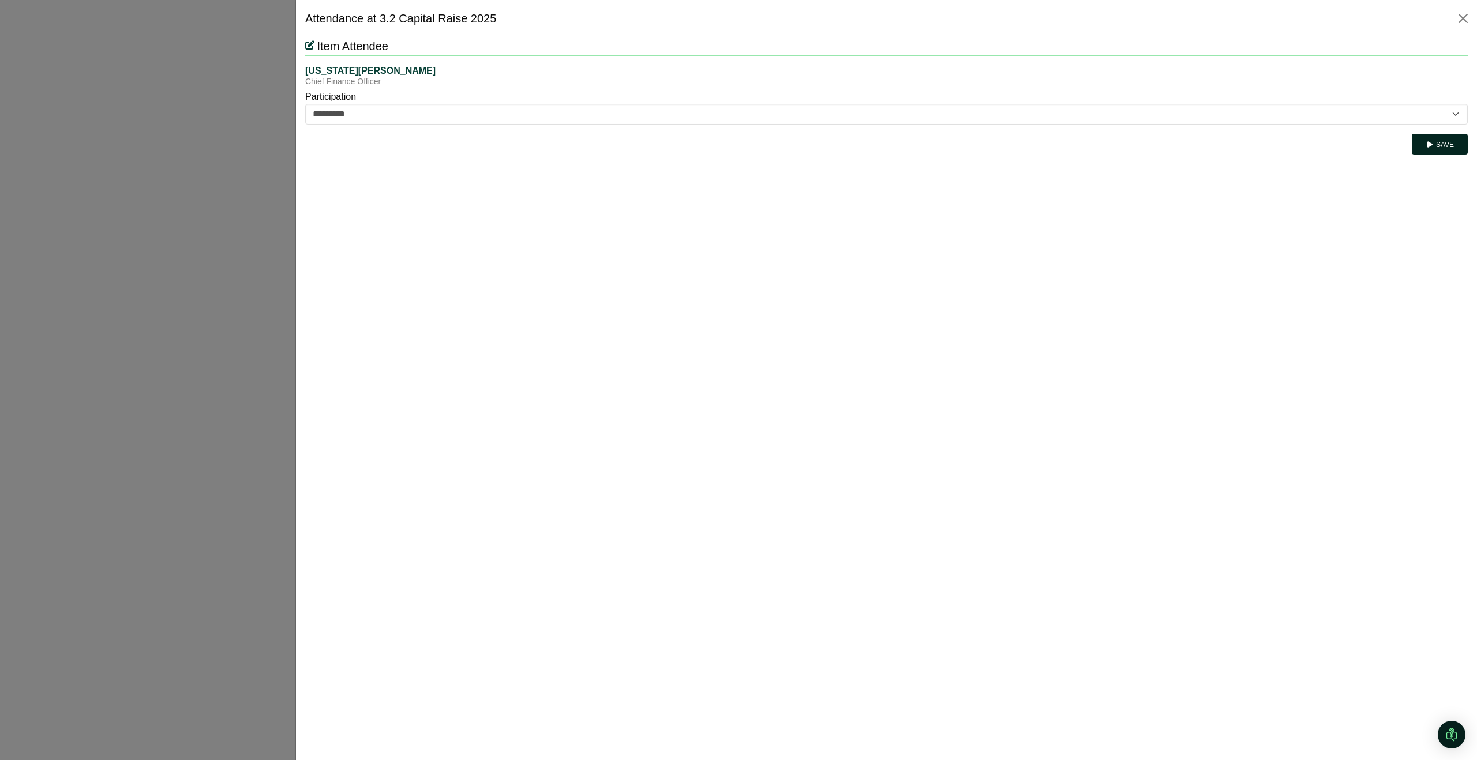
click at [1428, 150] on button "Save" at bounding box center [1440, 144] width 56 height 21
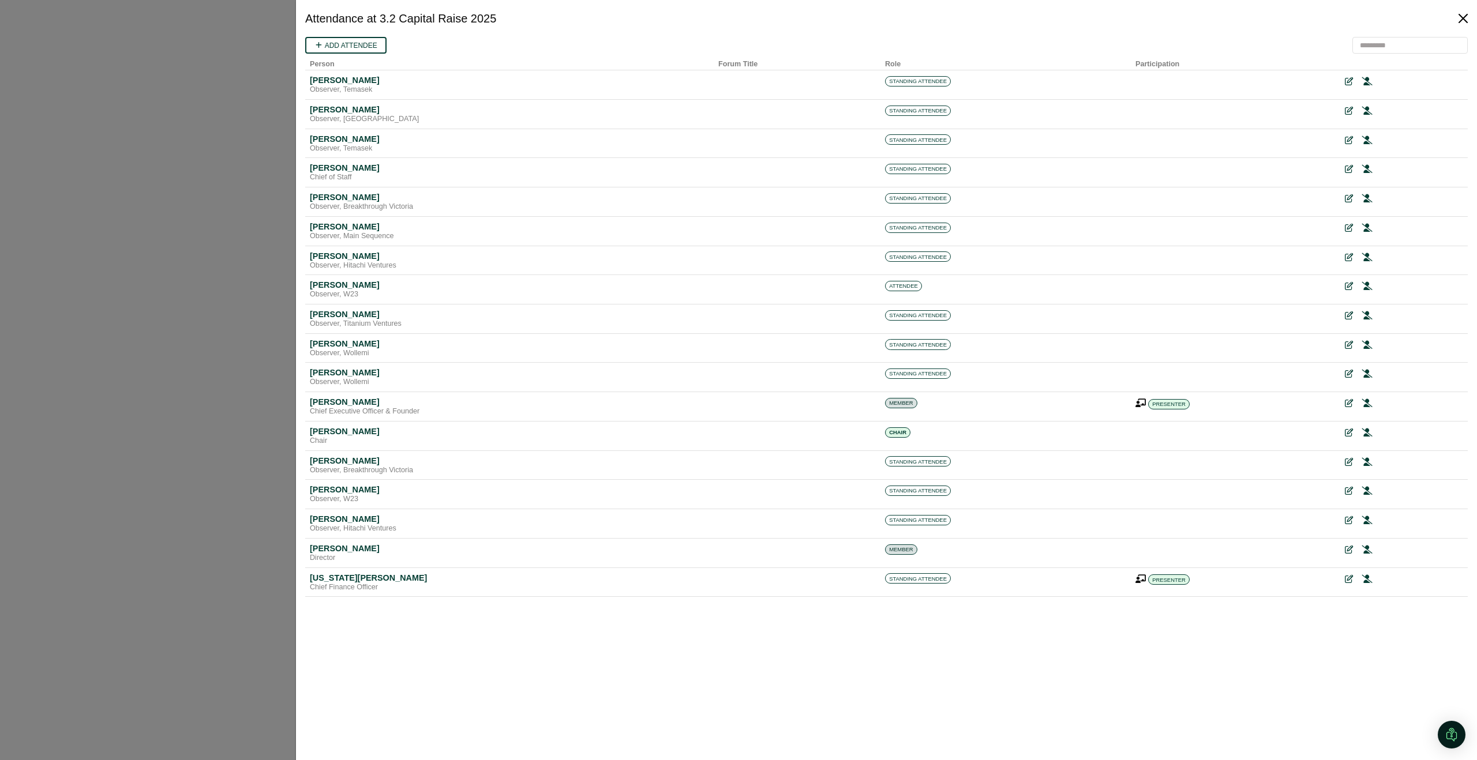
click at [1462, 20] on button "Close" at bounding box center [1463, 18] width 18 height 18
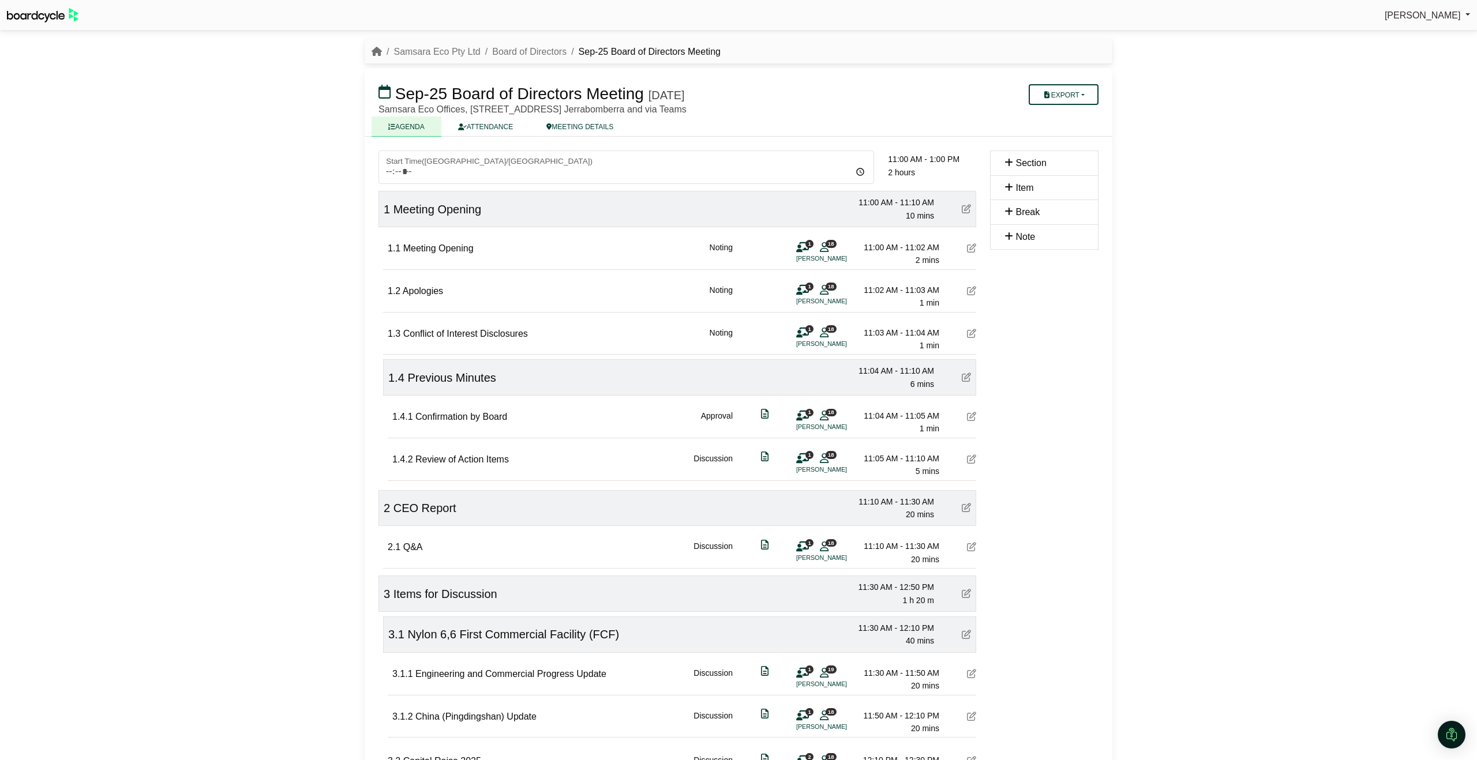
scroll to position [173, 0]
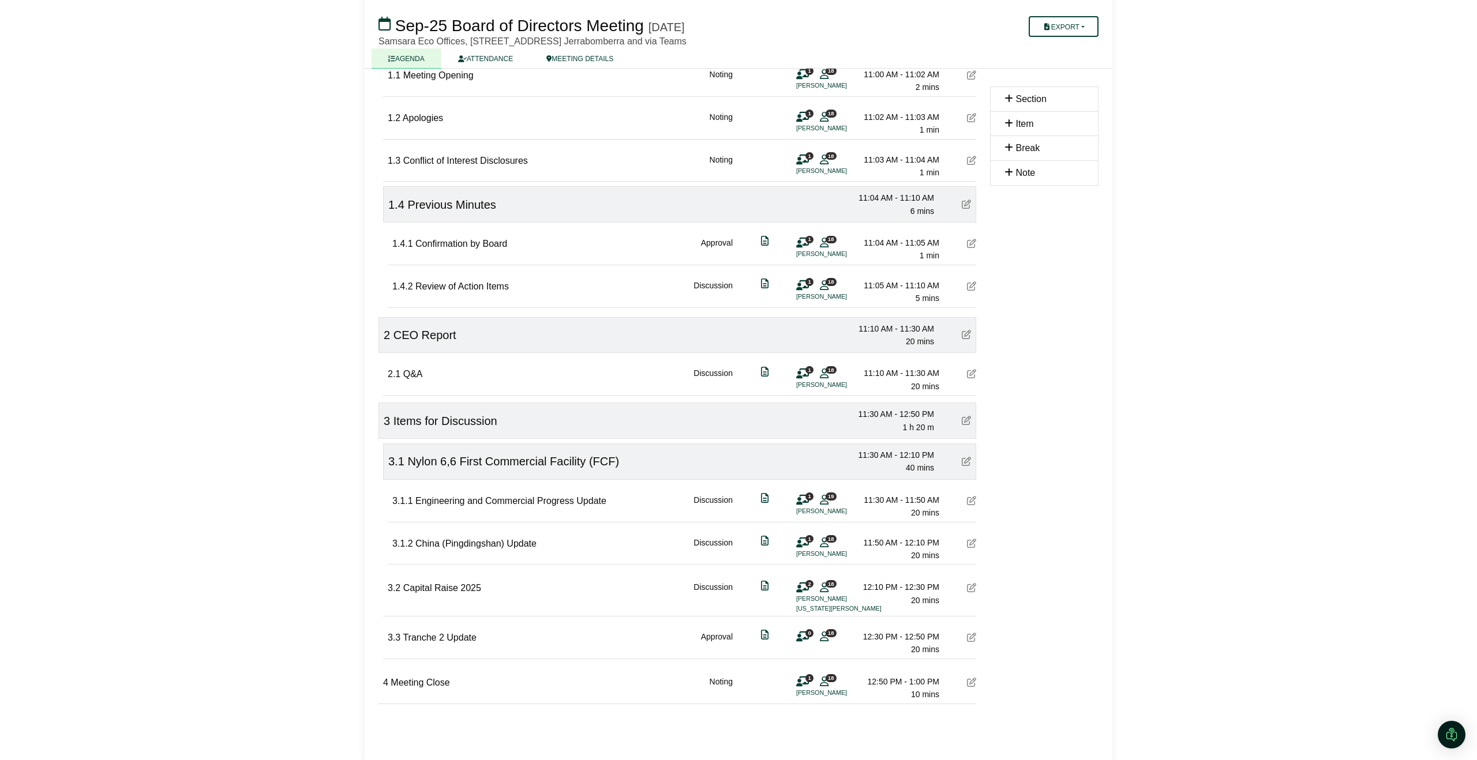
click at [973, 638] on icon at bounding box center [971, 637] width 9 height 9
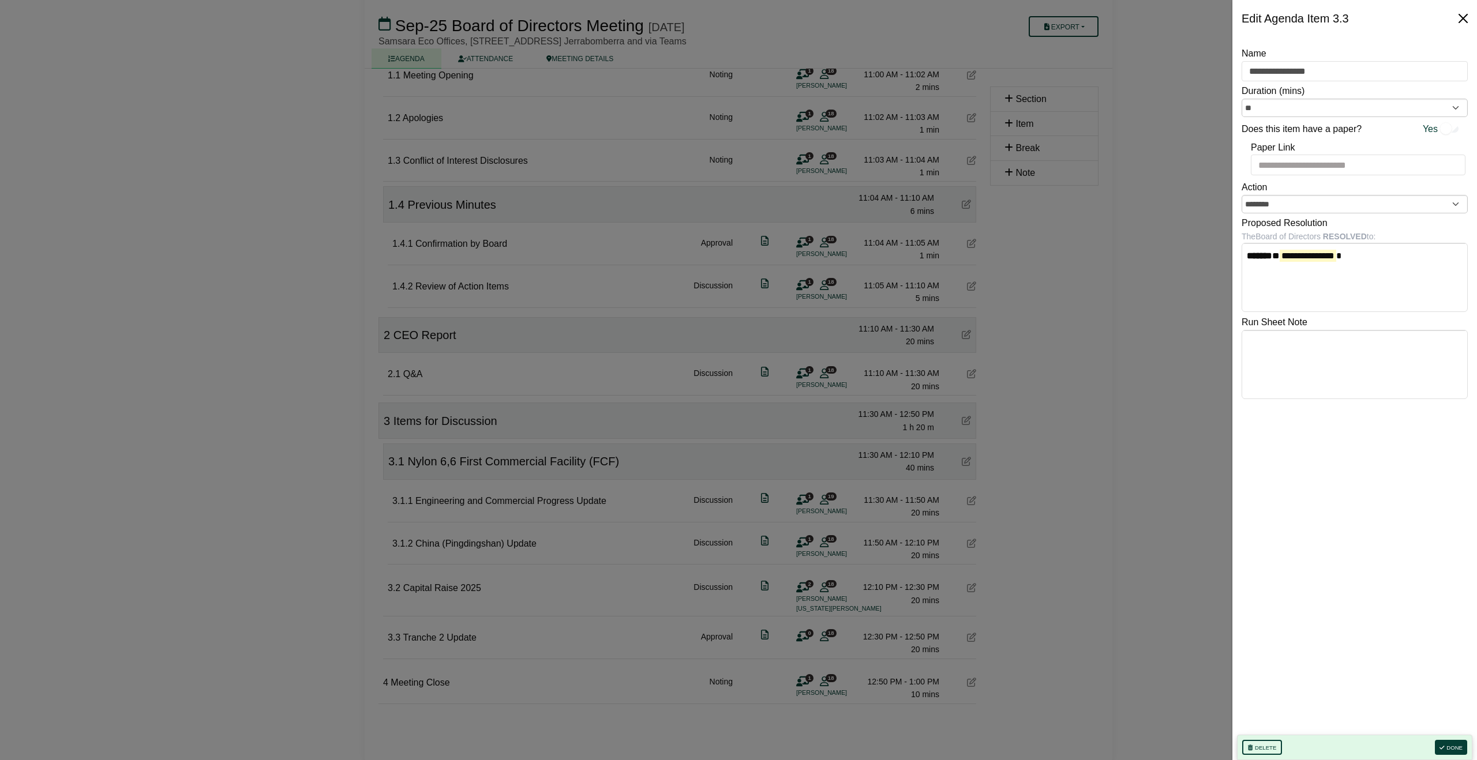
click at [1463, 14] on button "Close" at bounding box center [1463, 18] width 18 height 18
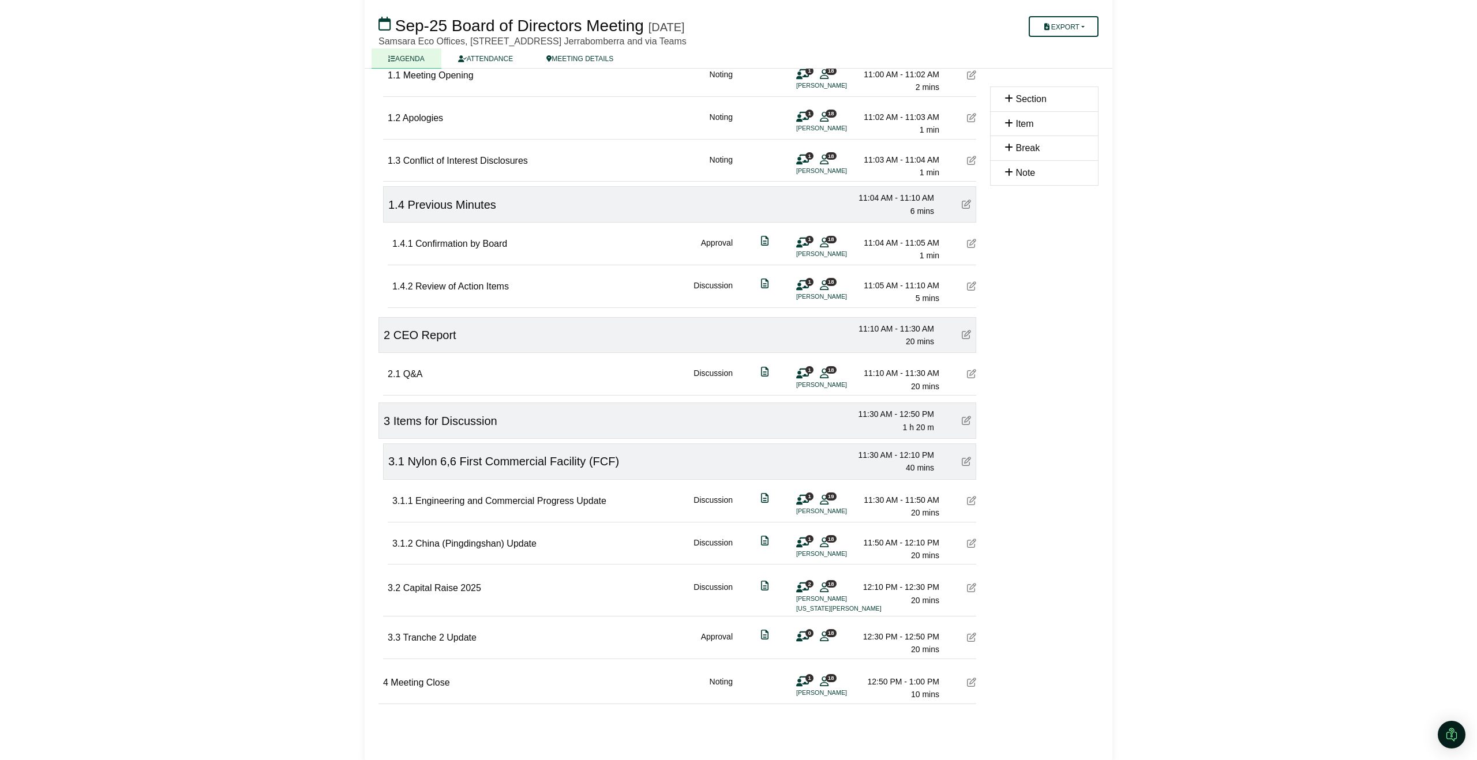
click at [806, 634] on span "0" at bounding box center [809, 632] width 8 height 7
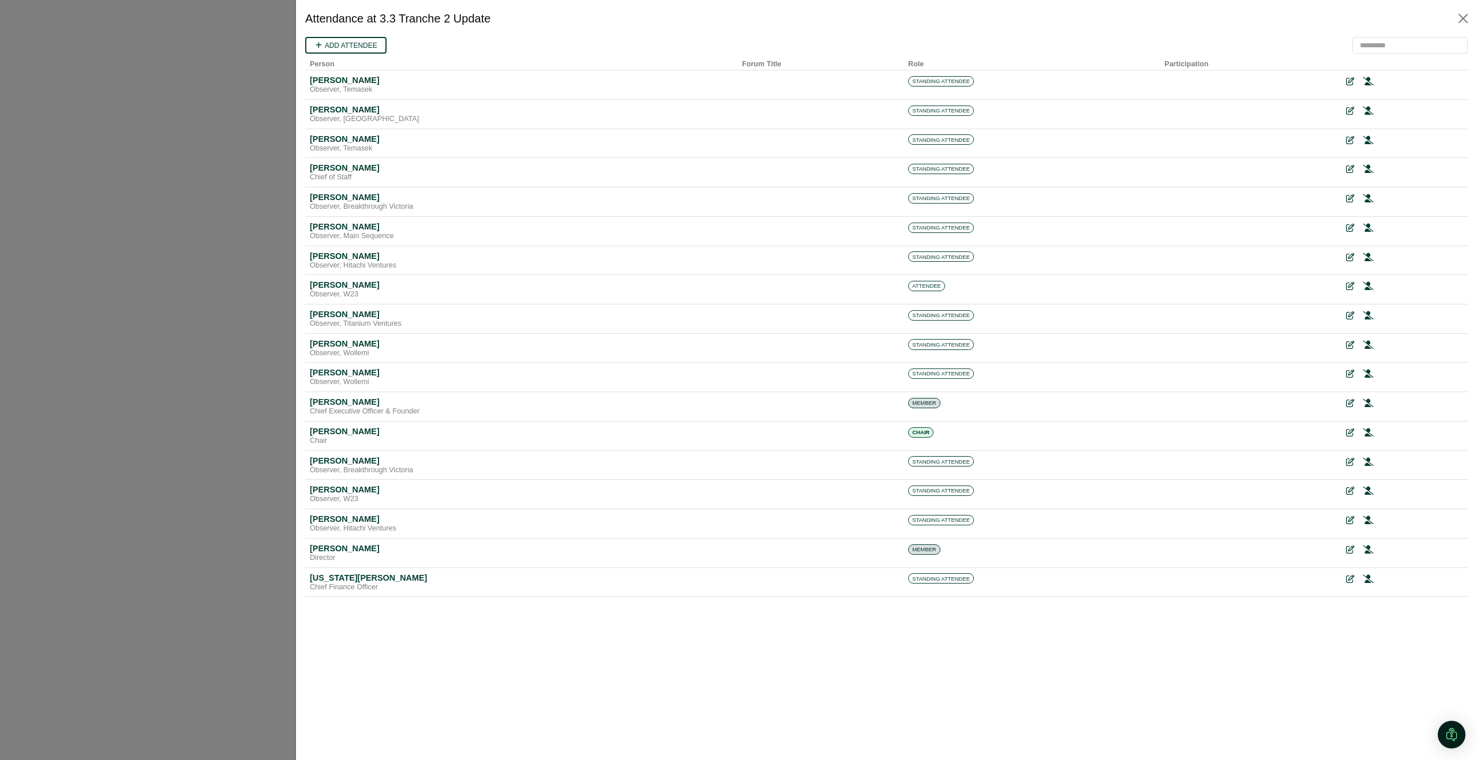
scroll to position [0, 0]
click at [1346, 579] on icon at bounding box center [1345, 579] width 8 height 8
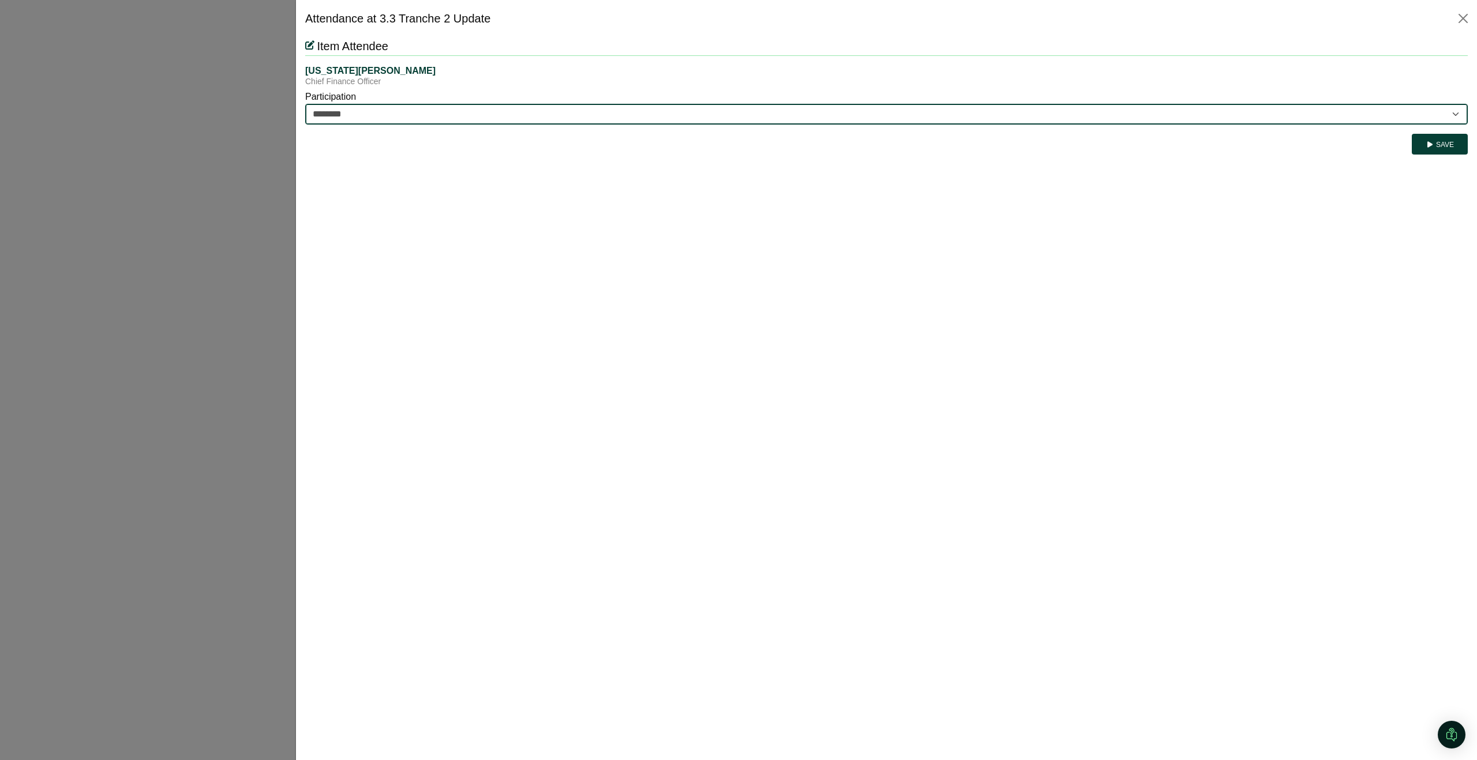
click at [382, 115] on select "********* ********" at bounding box center [886, 114] width 1162 height 21
select select "*********"
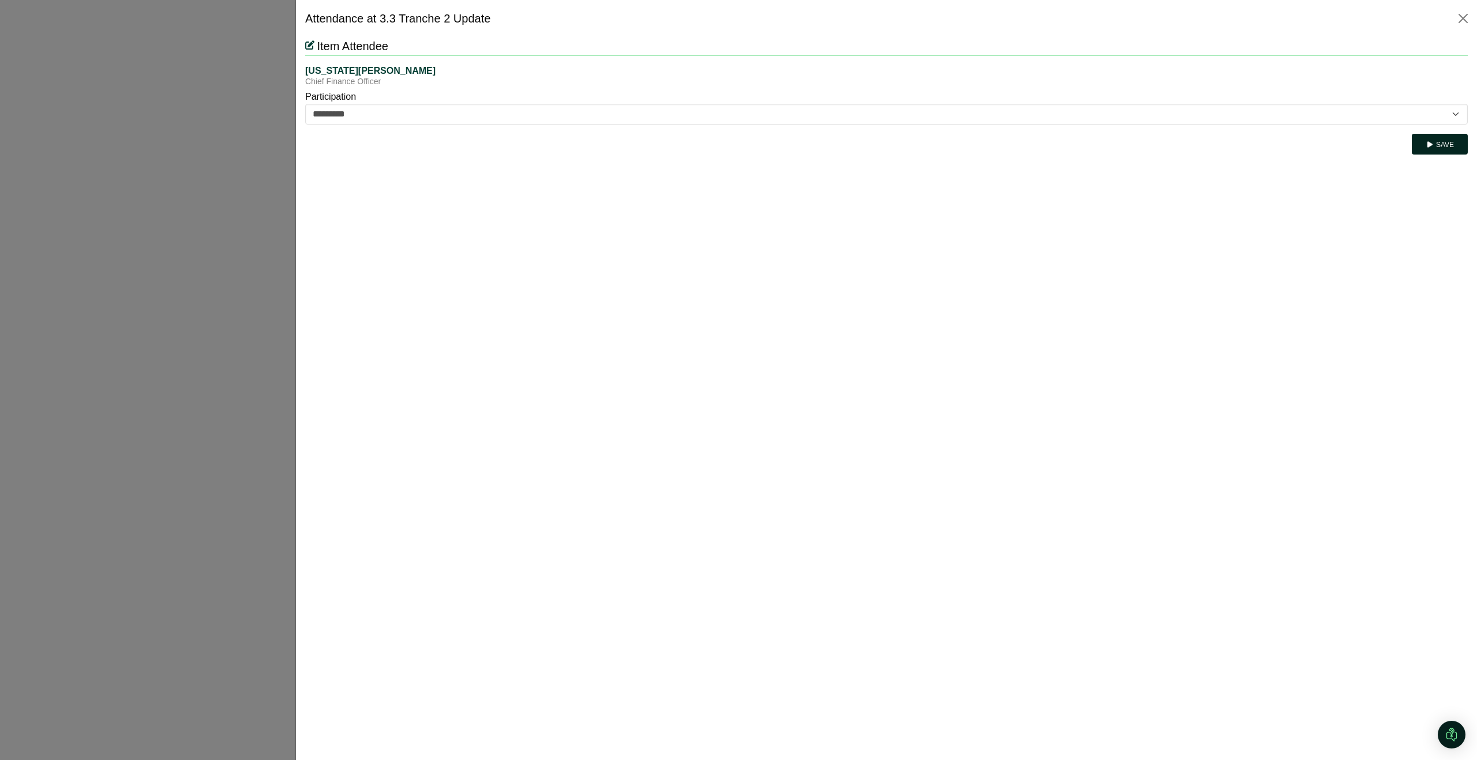
click at [1452, 144] on button "Save" at bounding box center [1440, 144] width 56 height 21
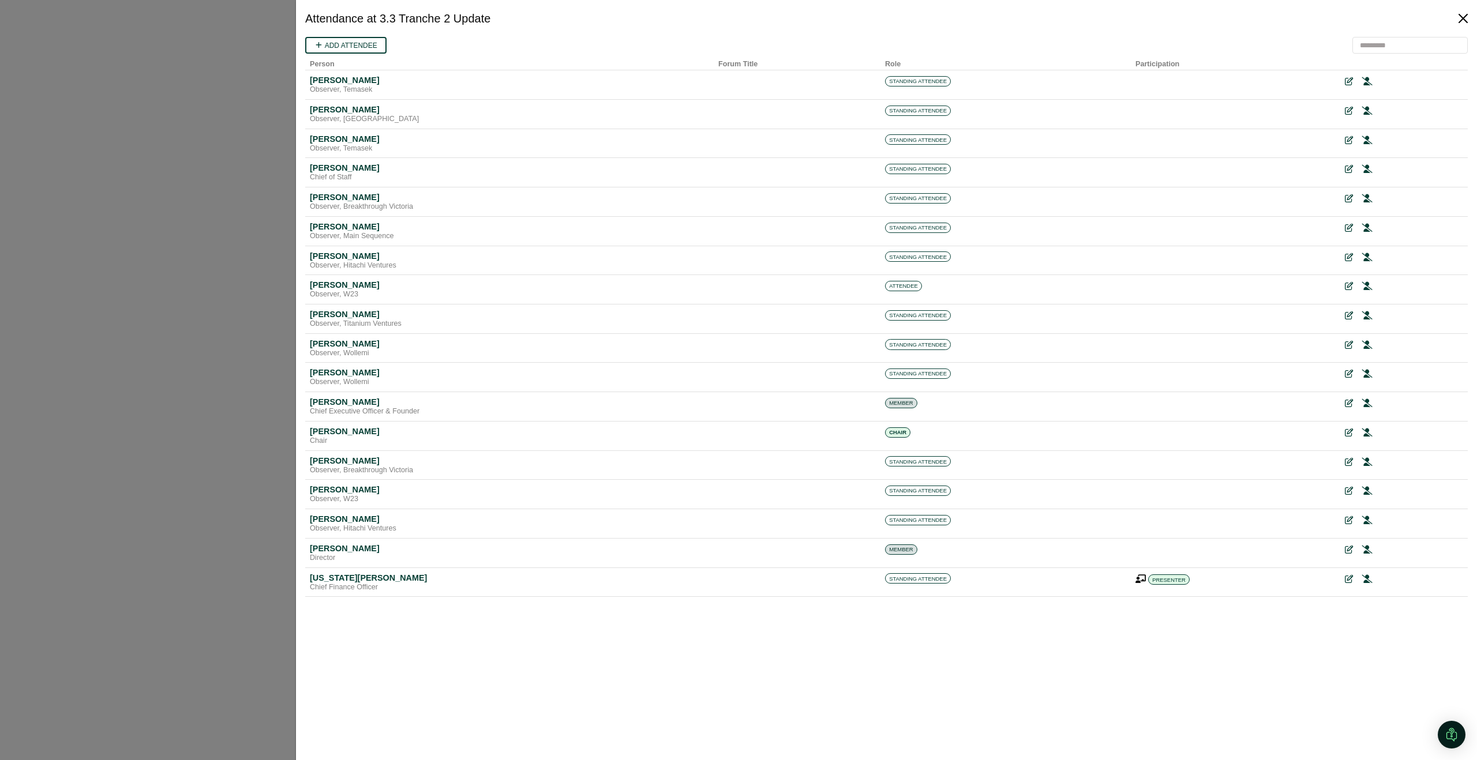
click at [1465, 18] on button "Close" at bounding box center [1463, 18] width 18 height 18
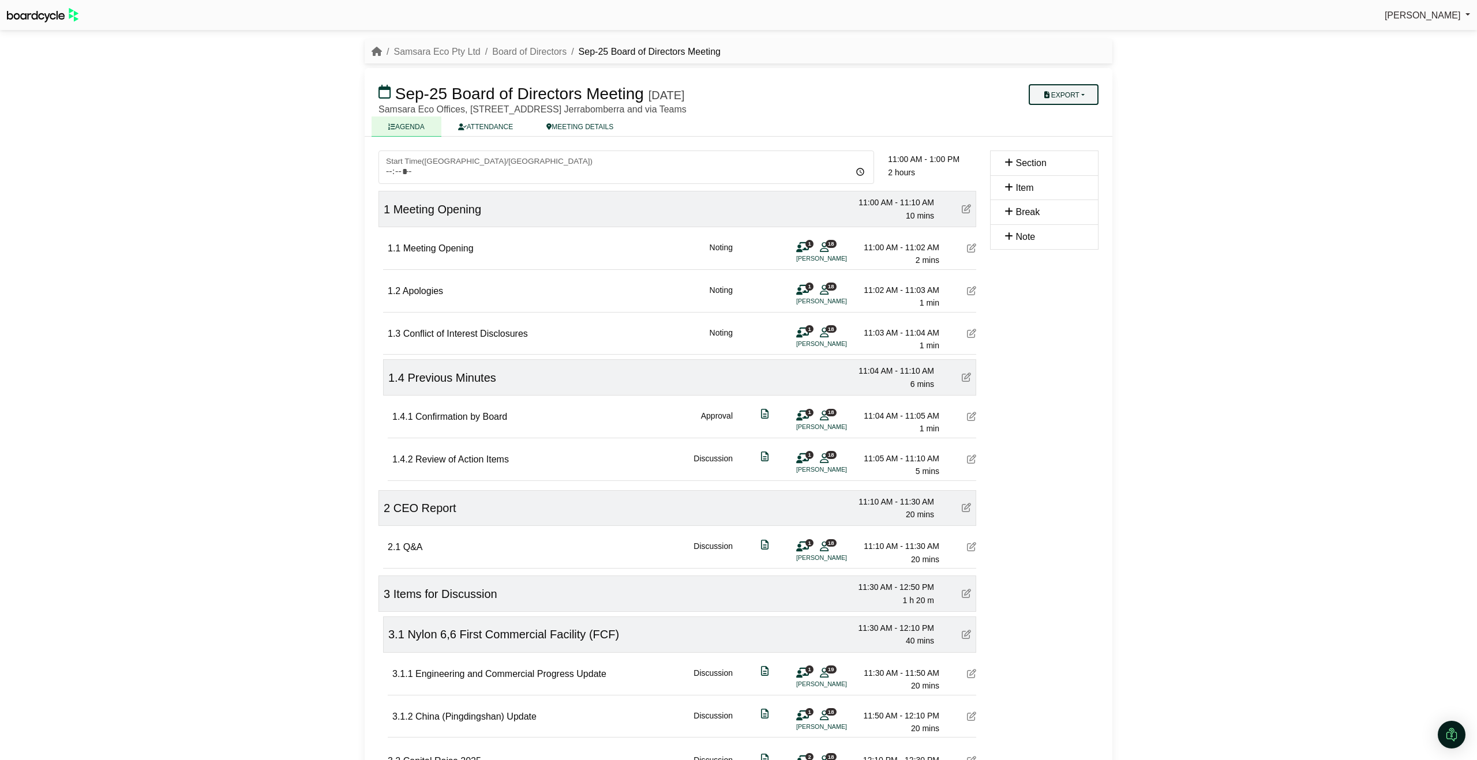
click at [1057, 97] on button "Export" at bounding box center [1064, 94] width 70 height 21
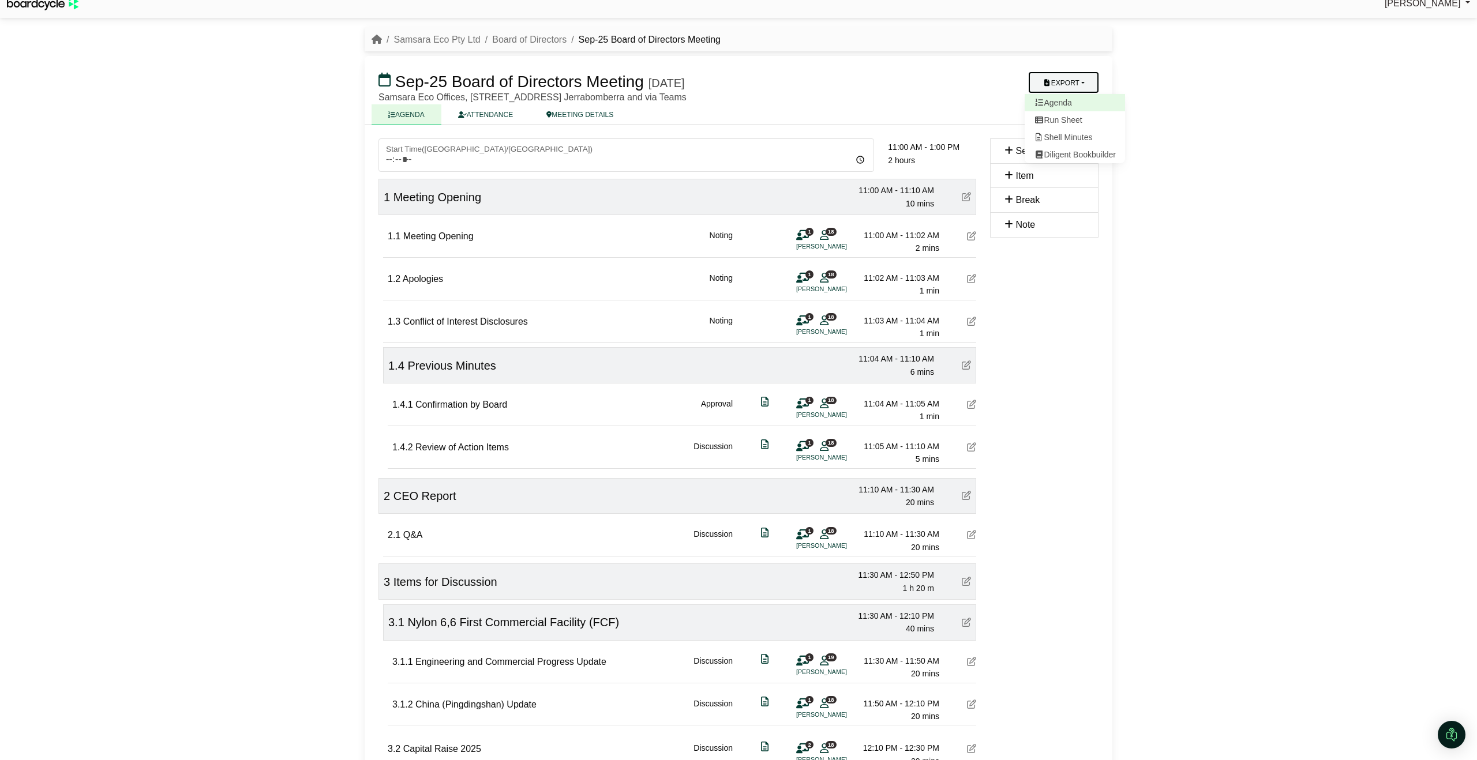
click at [1059, 108] on link "Agenda" at bounding box center [1075, 102] width 100 height 17
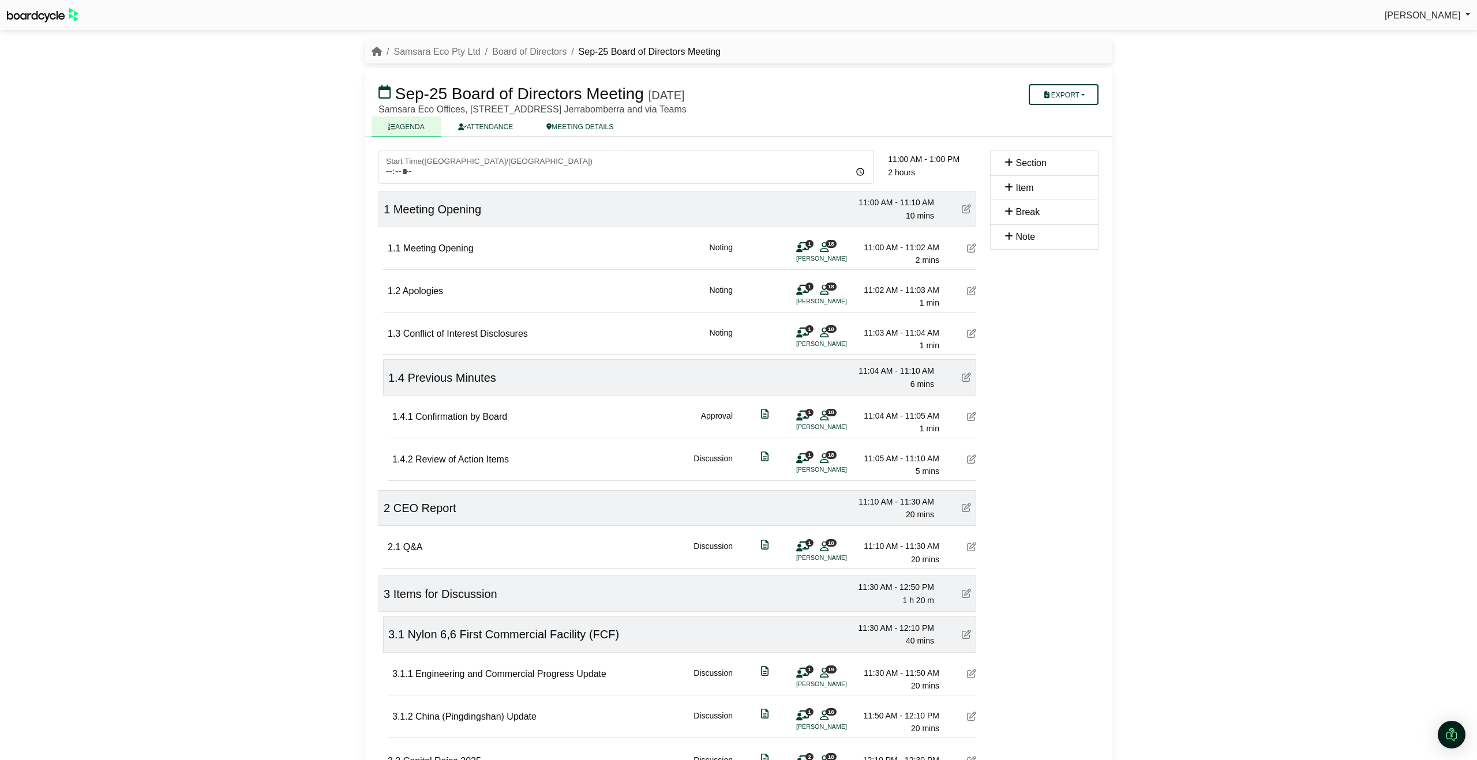
scroll to position [1, 0]
